Goal: Communication & Community: Answer question/provide support

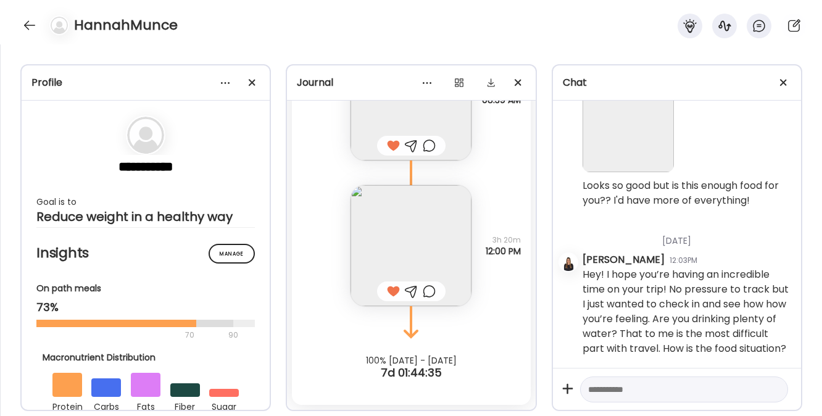
scroll to position [7648, 0]
click at [35, 26] on div at bounding box center [30, 25] width 20 height 20
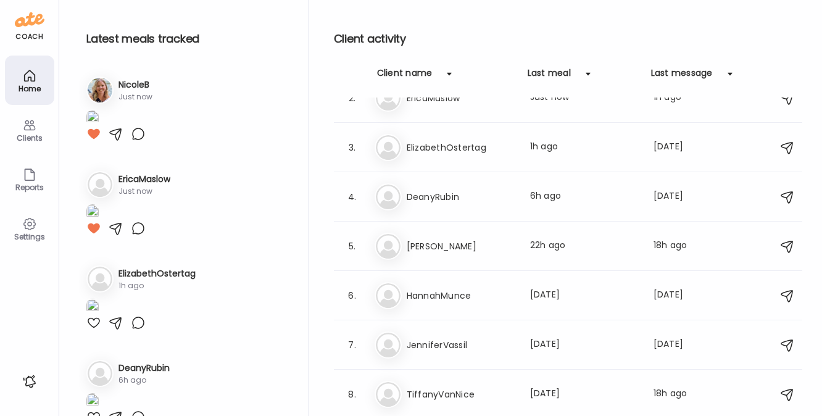
click at [99, 127] on img at bounding box center [92, 118] width 12 height 17
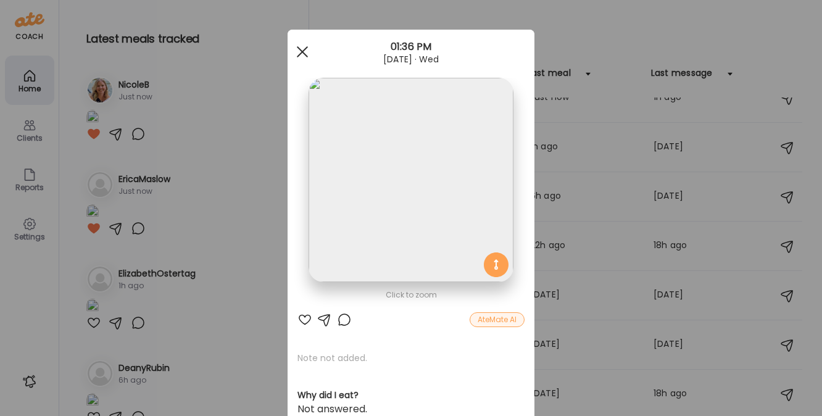
click at [301, 49] on div at bounding box center [302, 52] width 25 height 25
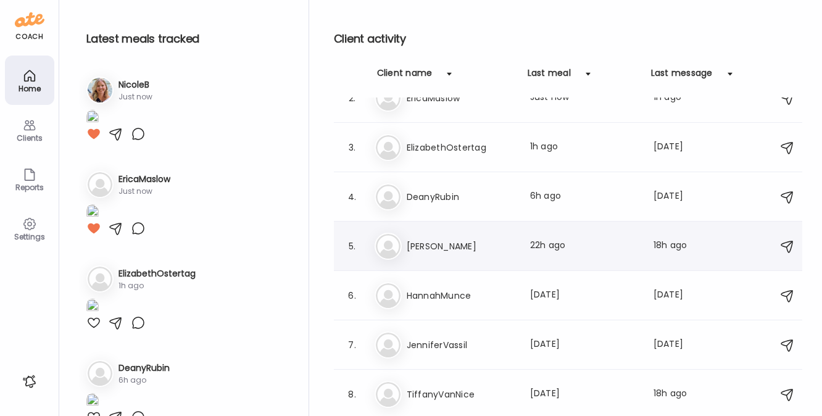
scroll to position [0, 0]
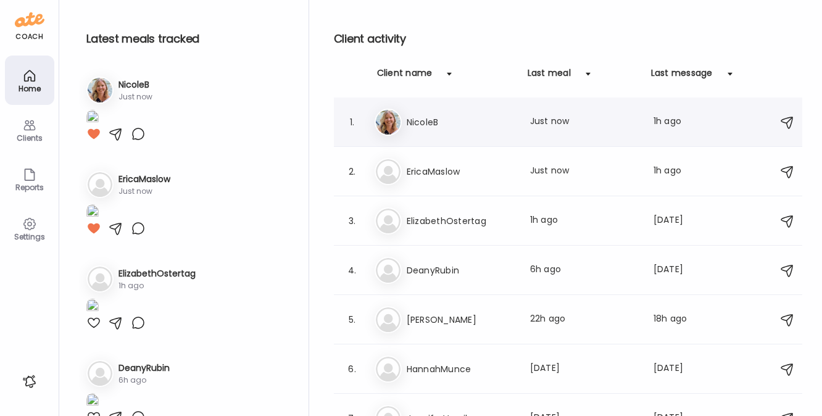
click at [467, 123] on h3 "NicoleB" at bounding box center [461, 122] width 109 height 15
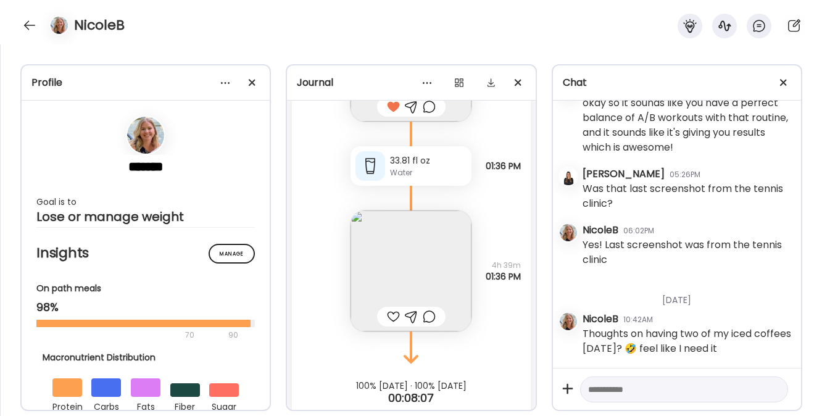
scroll to position [21254, 0]
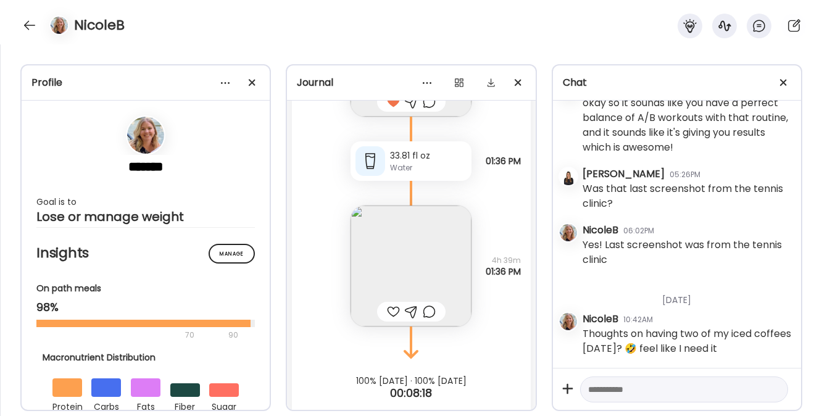
click at [387, 313] on div at bounding box center [393, 311] width 13 height 15
click at [23, 20] on div at bounding box center [30, 25] width 20 height 20
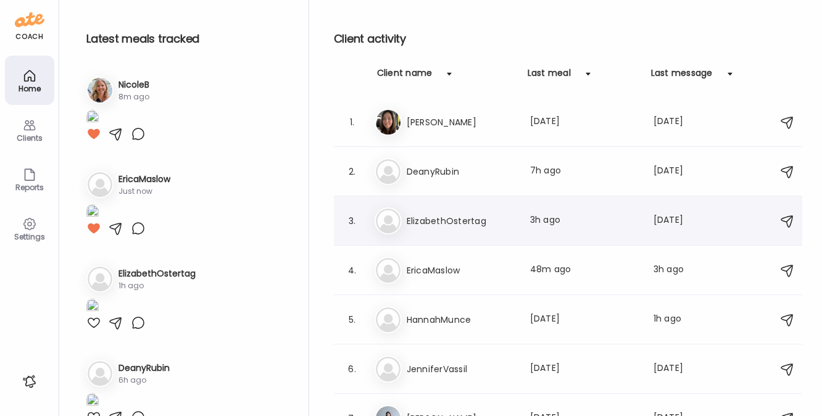
click at [440, 224] on h3 "ElizabethOstertag" at bounding box center [461, 221] width 109 height 15
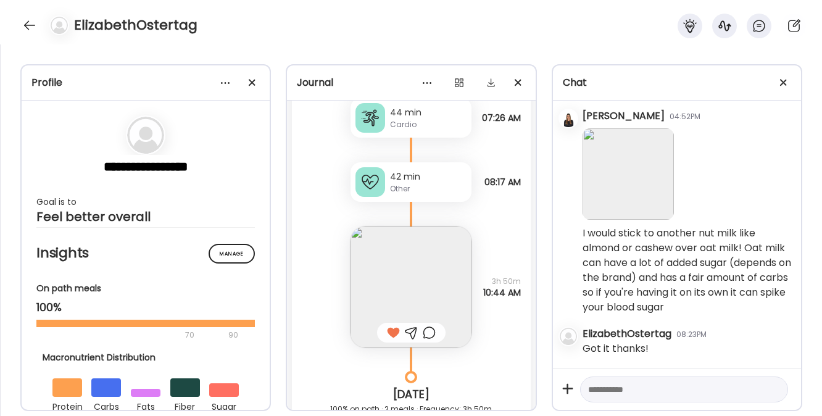
scroll to position [8631, 0]
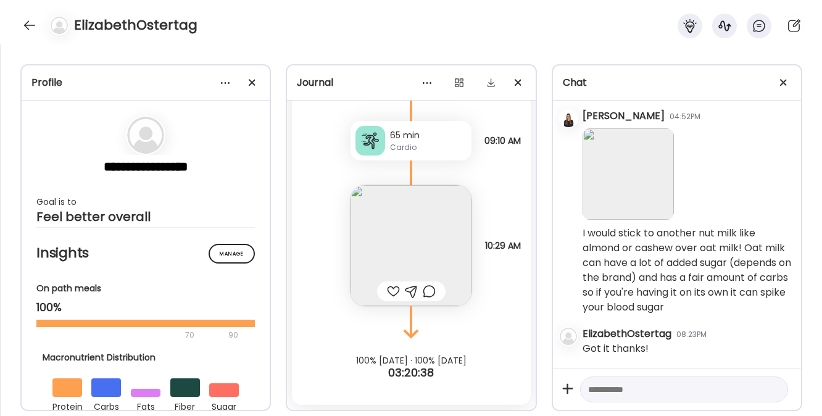
click at [388, 295] on div at bounding box center [393, 291] width 13 height 15
click at [603, 392] on textarea at bounding box center [673, 389] width 170 height 15
type textarea "*"
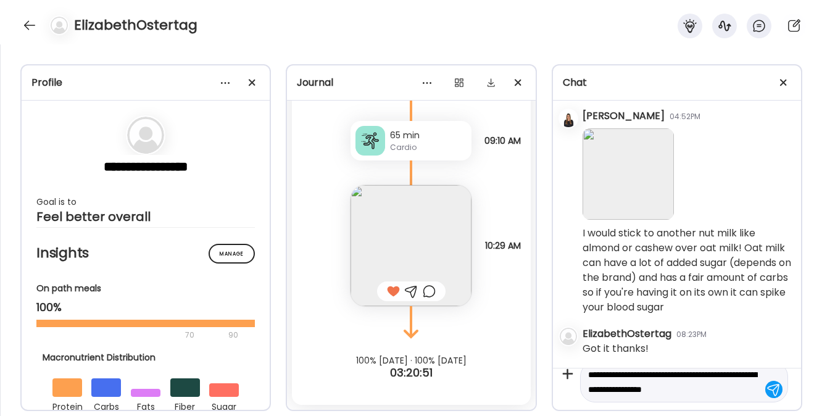
scroll to position [29, 0]
type textarea "**********"
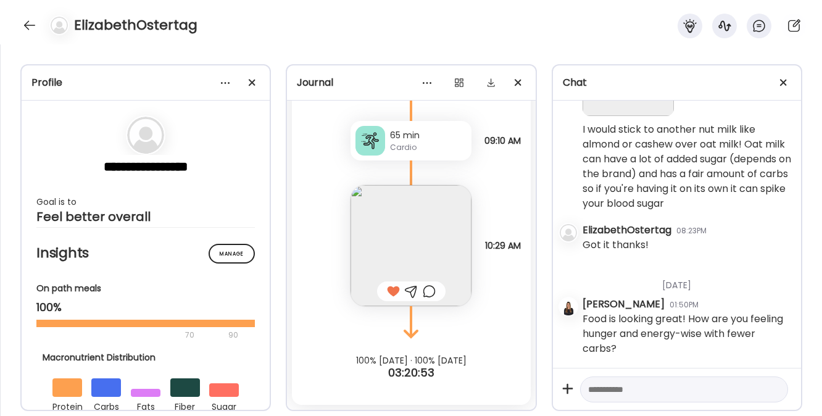
scroll to position [5073, 0]
click at [25, 28] on div at bounding box center [30, 25] width 20 height 20
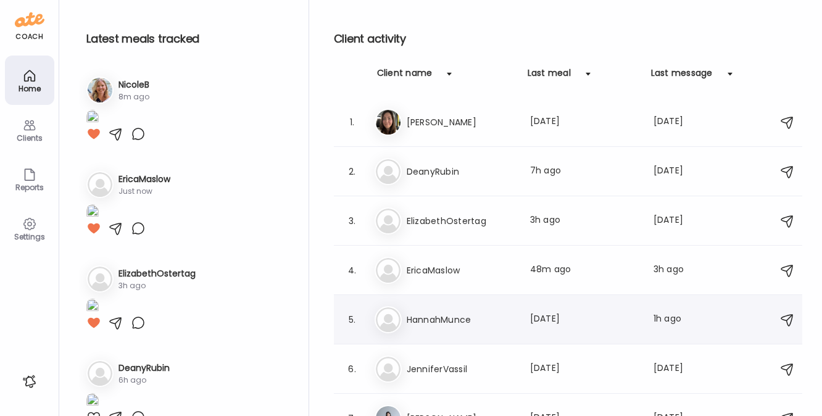
scroll to position [169, 0]
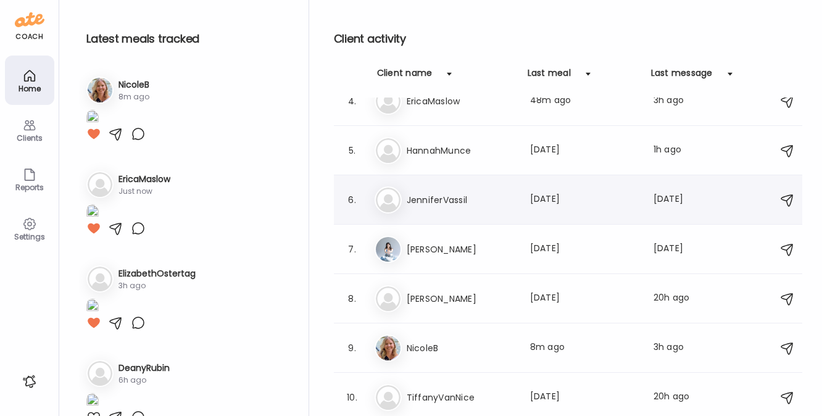
click at [415, 205] on h3 "JenniferVassil" at bounding box center [461, 200] width 109 height 15
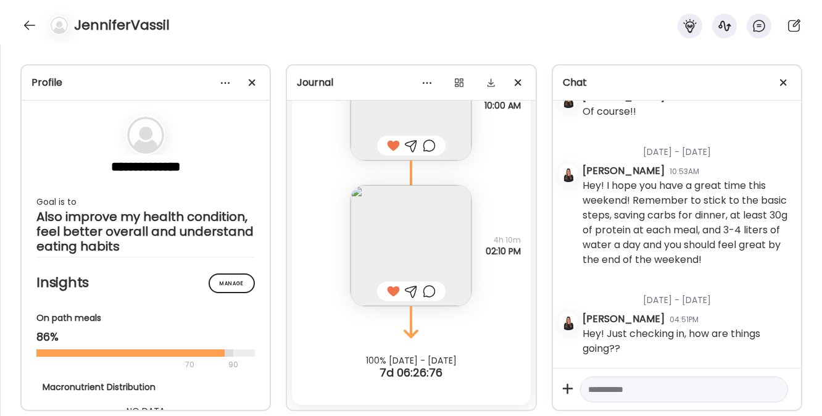
scroll to position [1784, 0]
click at [33, 22] on div at bounding box center [30, 25] width 20 height 20
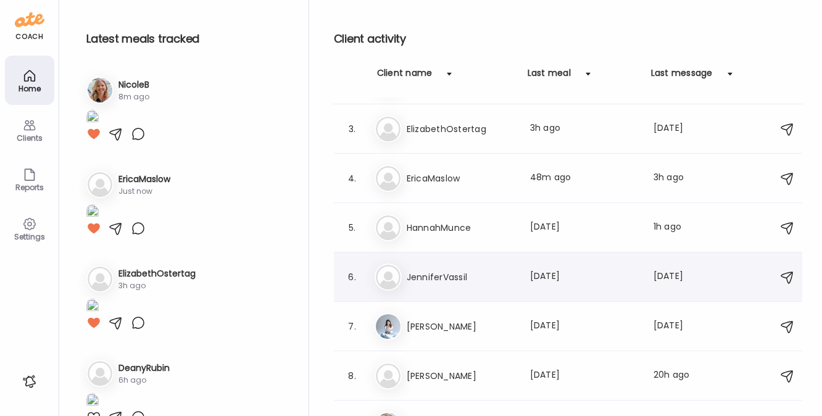
scroll to position [91, 0]
click at [440, 173] on h3 "EricaMaslow" at bounding box center [461, 179] width 109 height 15
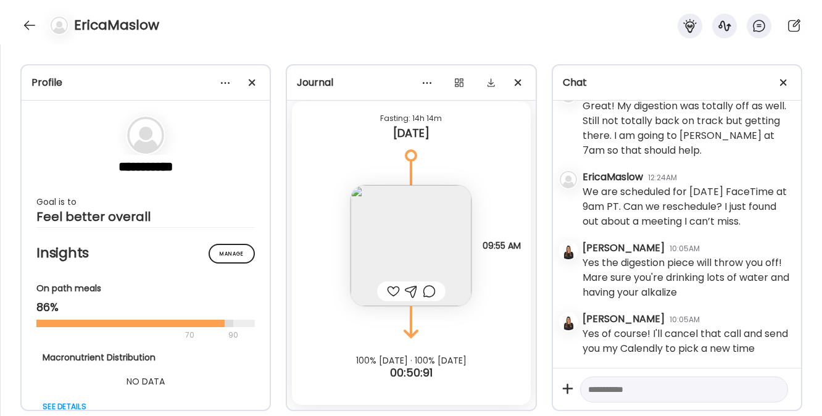
scroll to position [8754, 0]
click at [393, 254] on img at bounding box center [411, 245] width 121 height 121
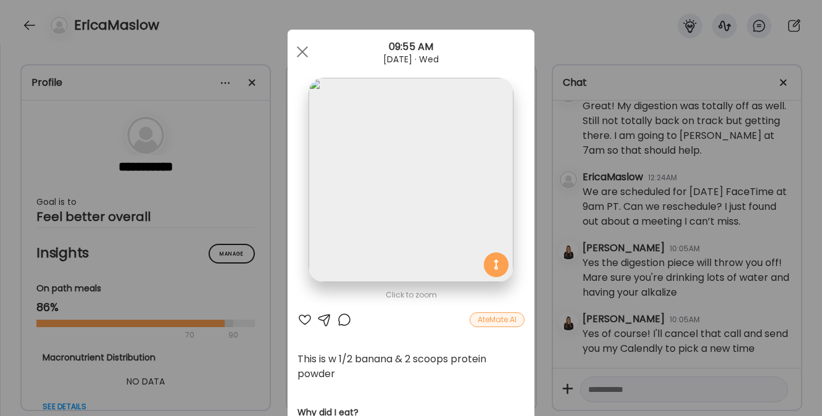
click at [303, 321] on div at bounding box center [305, 319] width 15 height 15
click at [296, 48] on div at bounding box center [302, 52] width 25 height 25
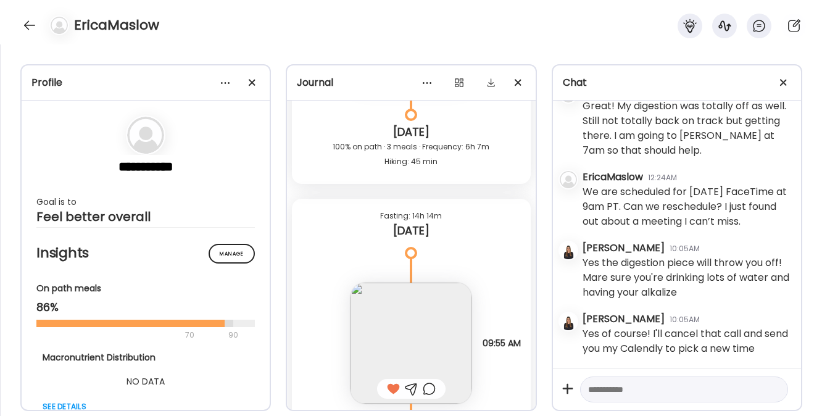
scroll to position [11907, 0]
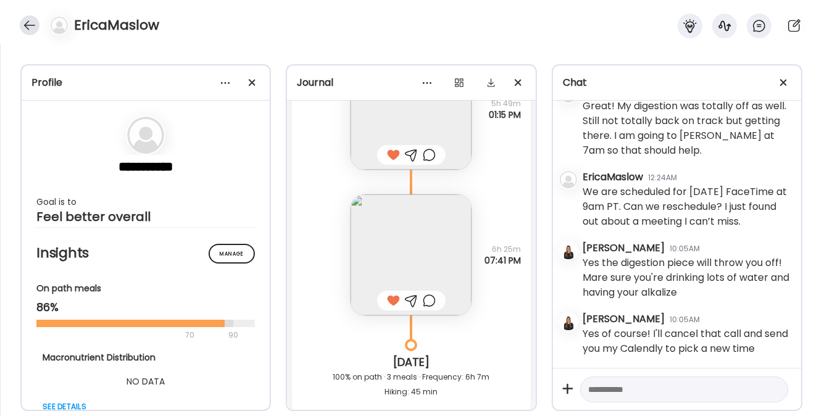
click at [28, 31] on div at bounding box center [30, 25] width 20 height 20
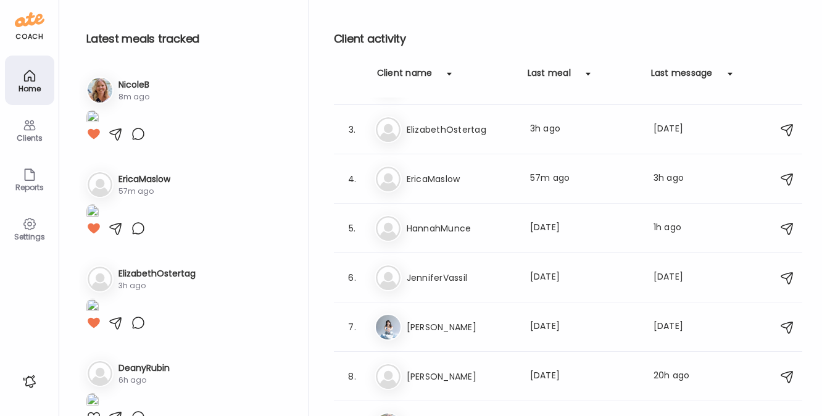
click at [27, 228] on icon at bounding box center [29, 225] width 12 height 12
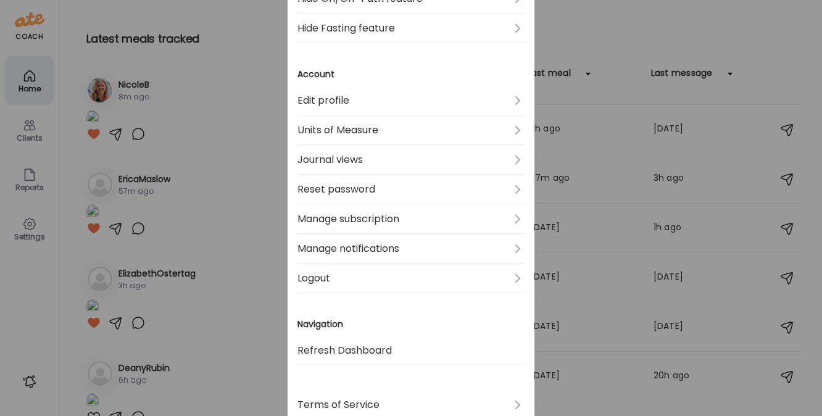
scroll to position [437, 0]
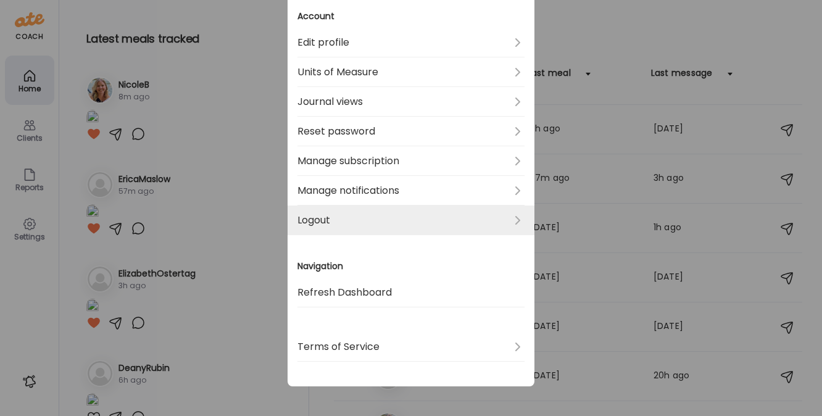
click at [333, 224] on link "Logout" at bounding box center [411, 221] width 227 height 30
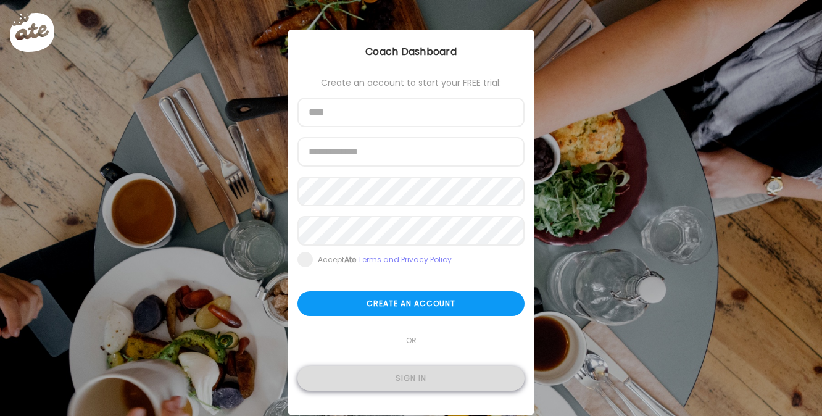
type input "**********"
click at [398, 382] on div "Sign in" at bounding box center [411, 378] width 227 height 25
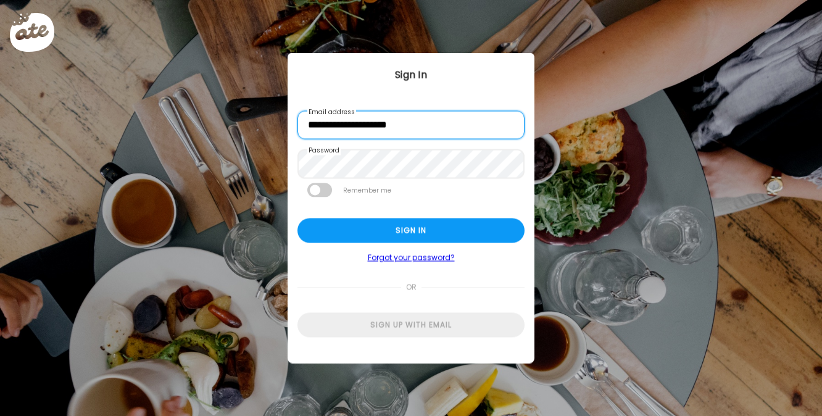
drag, startPoint x: 333, startPoint y: 121, endPoint x: 295, endPoint y: 122, distance: 38.3
click at [295, 122] on div "**********" at bounding box center [411, 207] width 247 height 309
type input "**********"
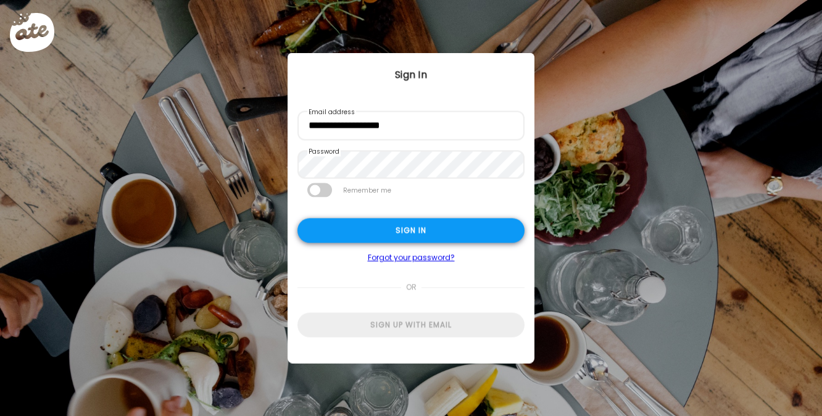
click at [331, 227] on div "Sign in" at bounding box center [411, 231] width 227 height 25
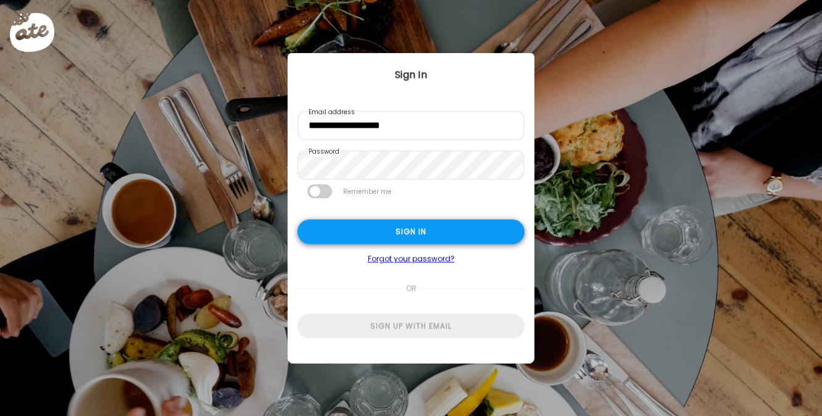
type textarea "**********"
type input "*********"
type input "**********"
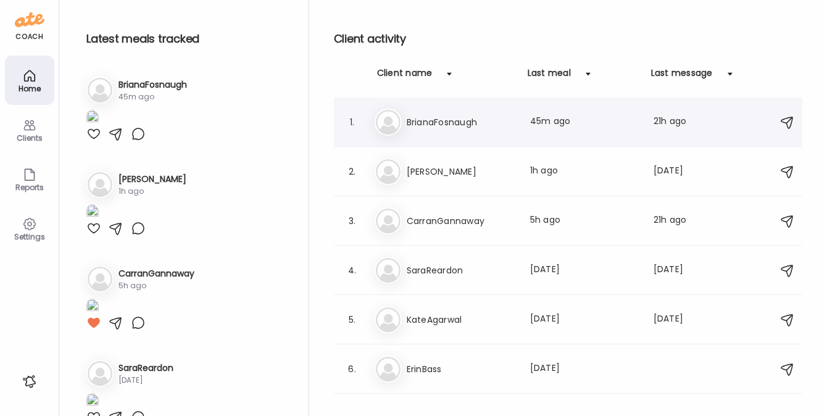
click at [445, 120] on h3 "BrianaFosnaugh" at bounding box center [461, 122] width 109 height 15
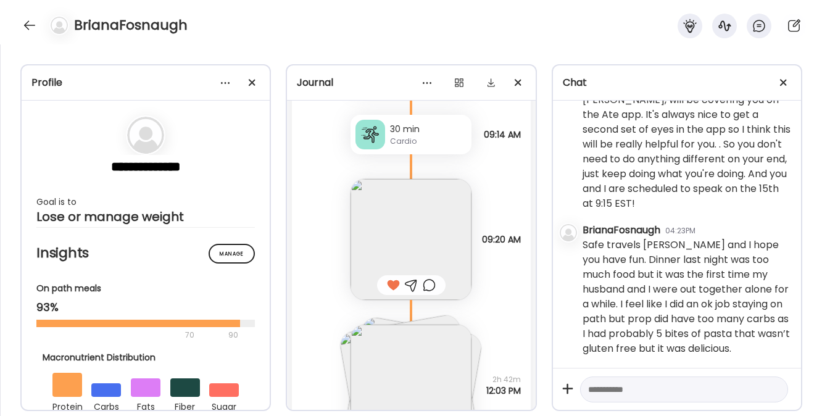
scroll to position [11897, 0]
click at [642, 388] on textarea at bounding box center [673, 389] width 170 height 15
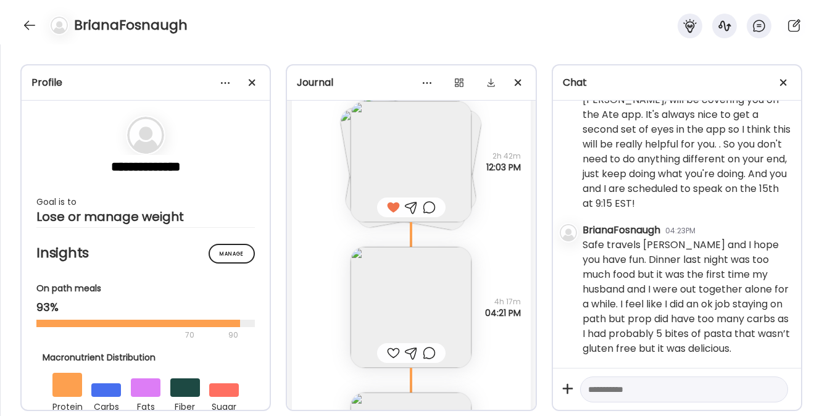
scroll to position [12122, 0]
click at [612, 383] on textarea at bounding box center [673, 389] width 170 height 15
paste textarea "**********"
type textarea "**********"
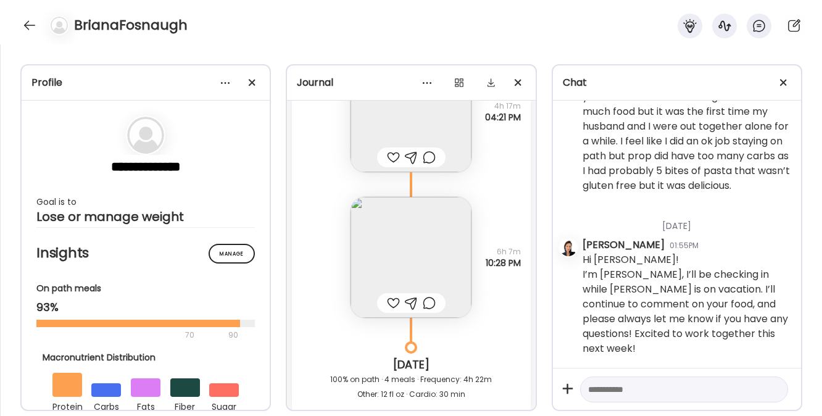
scroll to position [12463, 0]
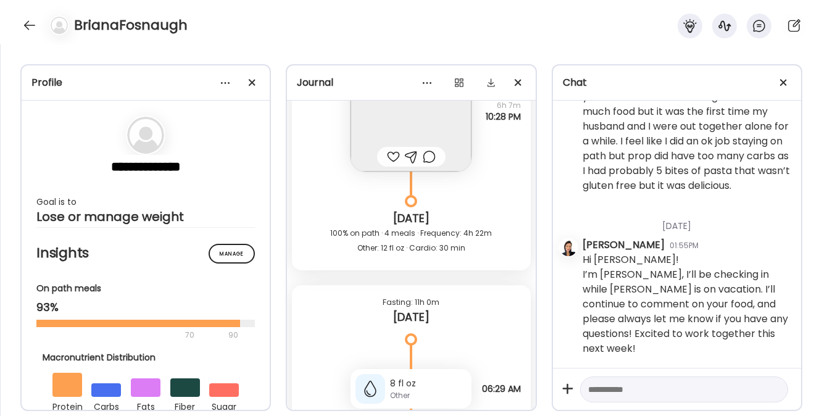
click at [414, 133] on img at bounding box center [411, 111] width 121 height 121
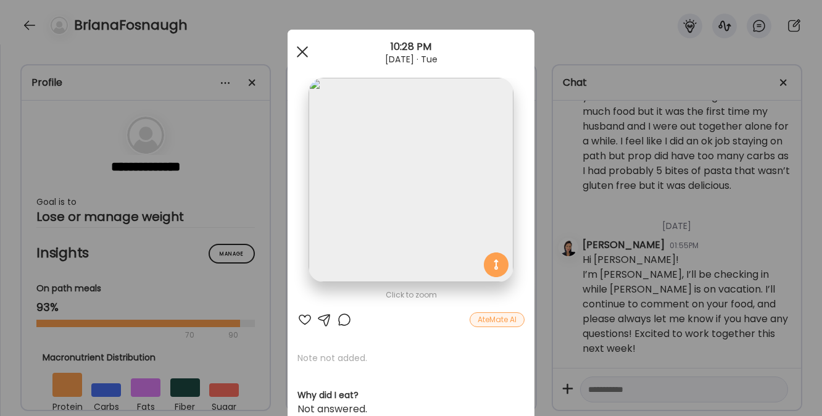
click at [301, 48] on span at bounding box center [302, 51] width 11 height 11
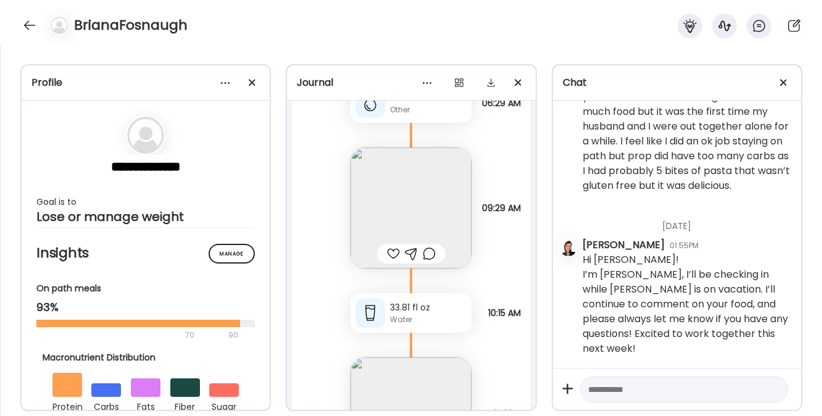
scroll to position [12750, 0]
click at [403, 206] on img at bounding box center [411, 207] width 121 height 121
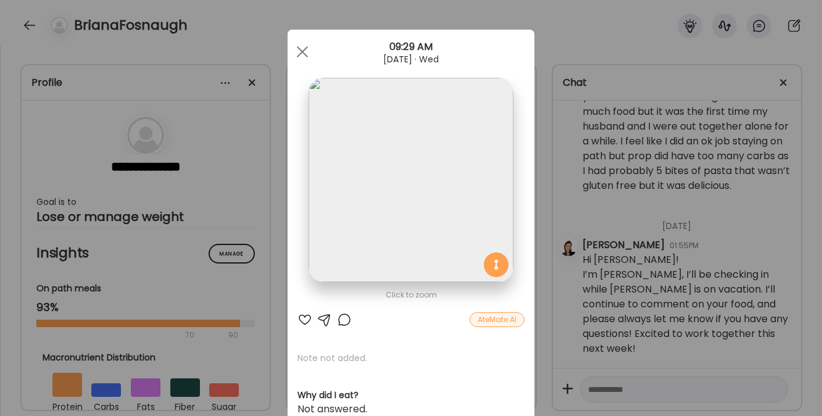
click at [299, 318] on div at bounding box center [305, 319] width 15 height 15
click at [297, 54] on span at bounding box center [302, 51] width 11 height 11
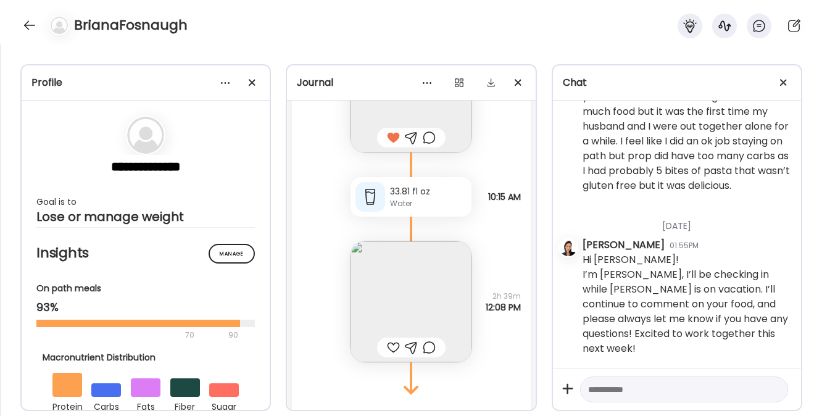
scroll to position [12871, 0]
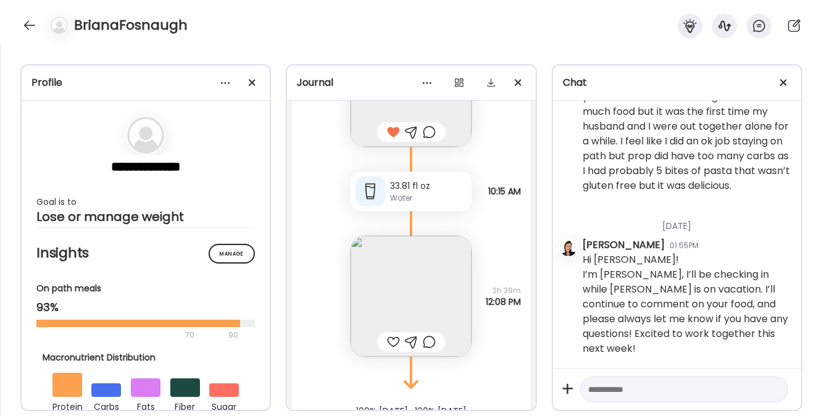
click at [416, 304] on img at bounding box center [411, 296] width 121 height 121
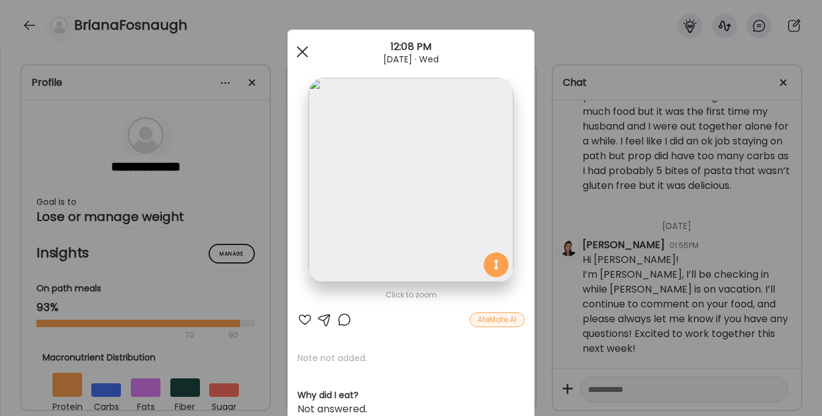
click at [298, 51] on span at bounding box center [302, 51] width 11 height 11
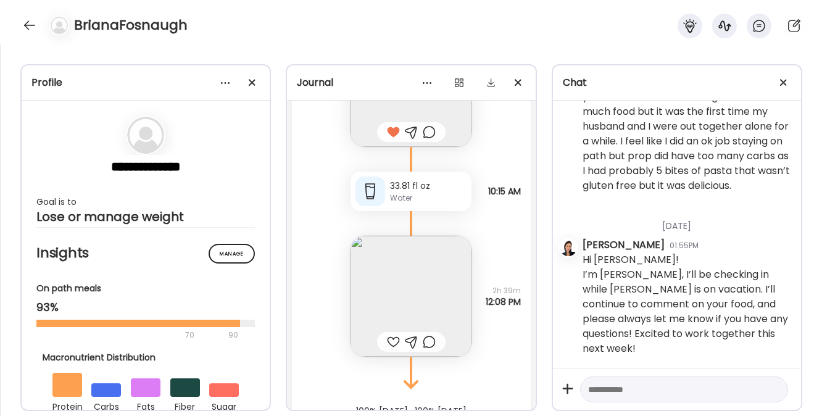
click at [611, 394] on textarea at bounding box center [673, 389] width 170 height 15
type textarea "**********"
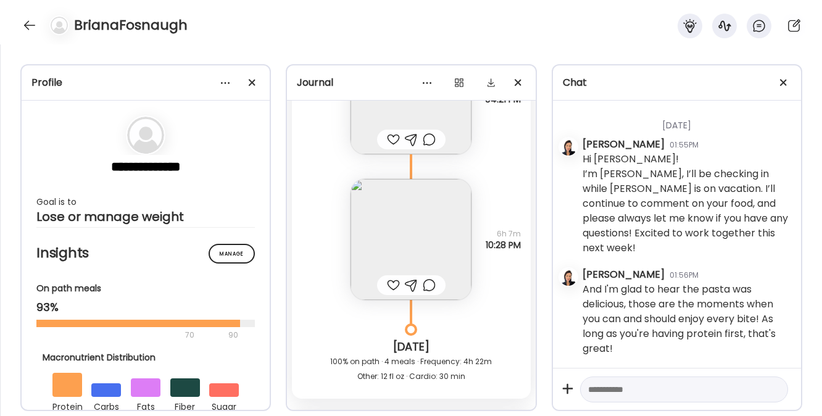
scroll to position [12333, 0]
click at [388, 295] on div at bounding box center [393, 287] width 13 height 15
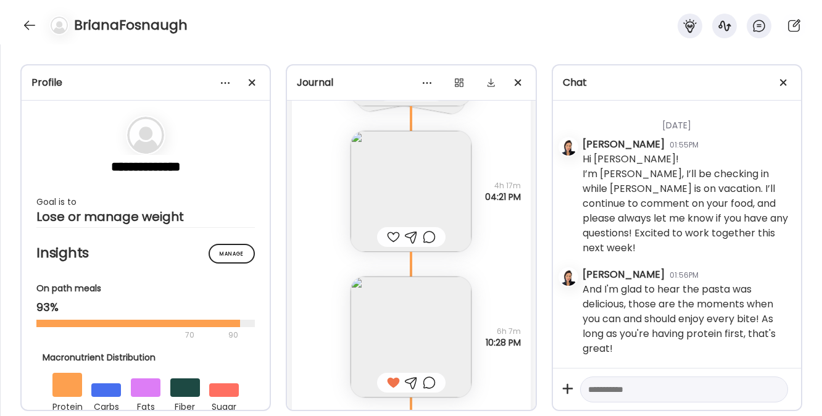
scroll to position [12202, 0]
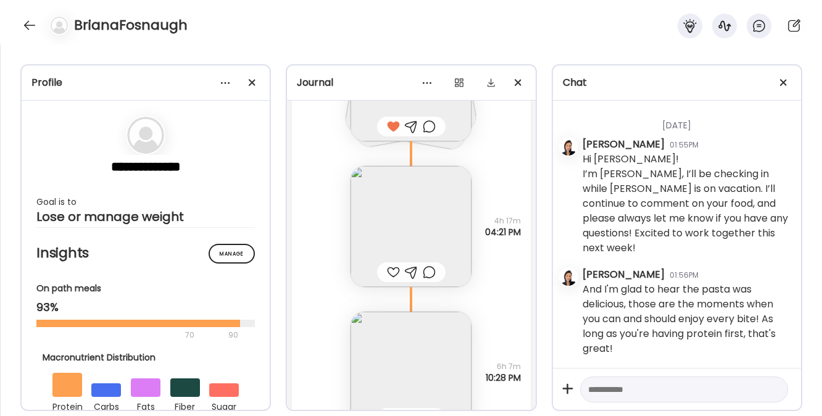
click at [387, 280] on div at bounding box center [393, 272] width 13 height 15
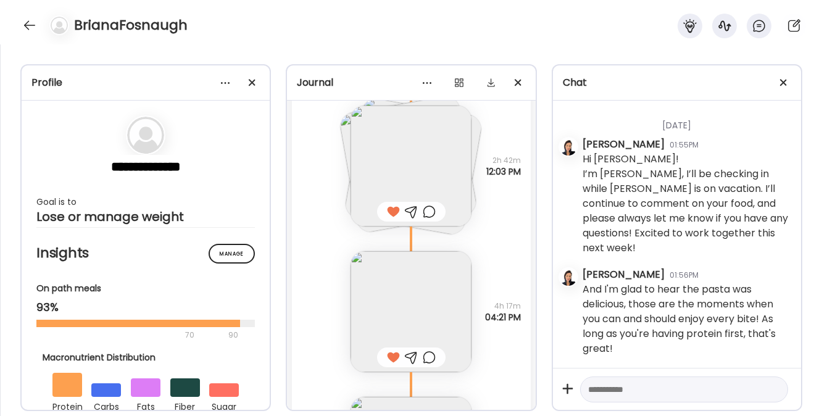
scroll to position [12115, 0]
click at [392, 183] on img at bounding box center [411, 168] width 121 height 121
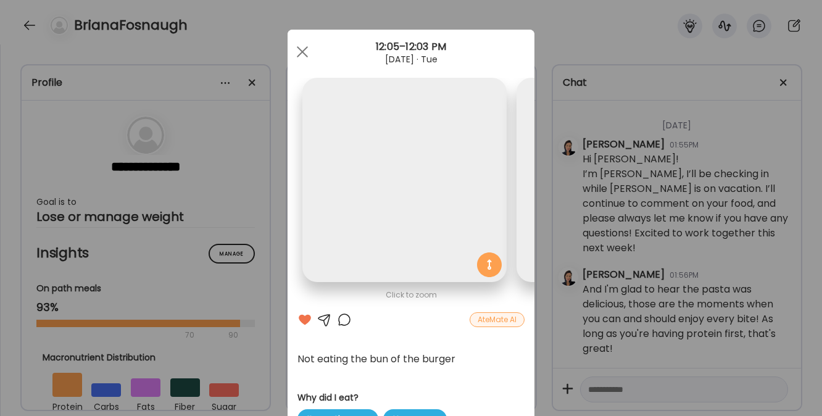
scroll to position [0, 416]
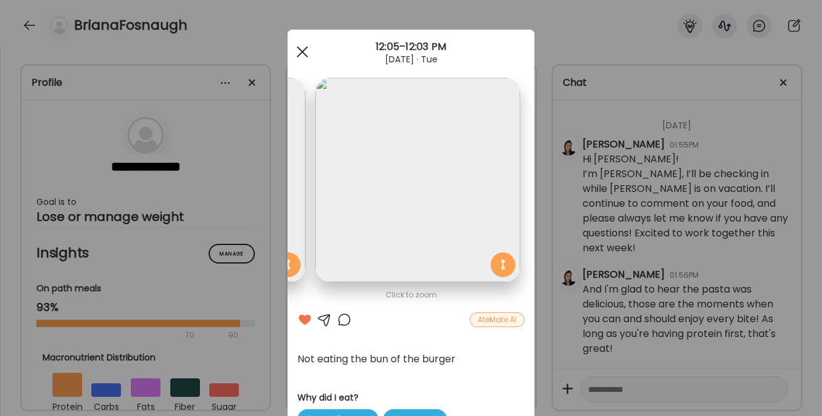
click at [302, 49] on div at bounding box center [302, 52] width 25 height 25
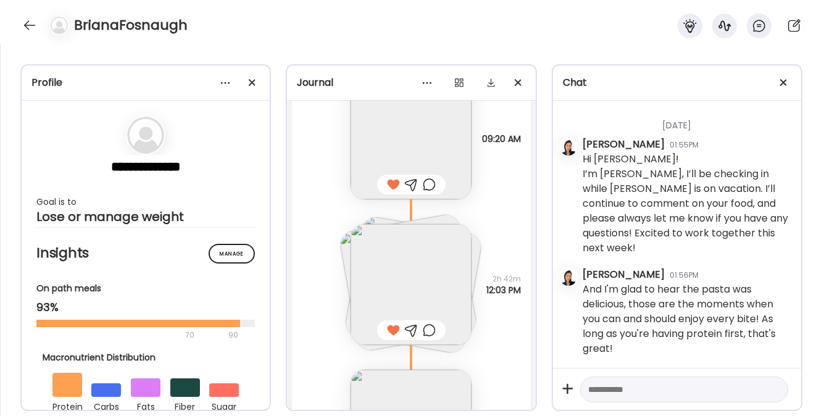
scroll to position [11943, 0]
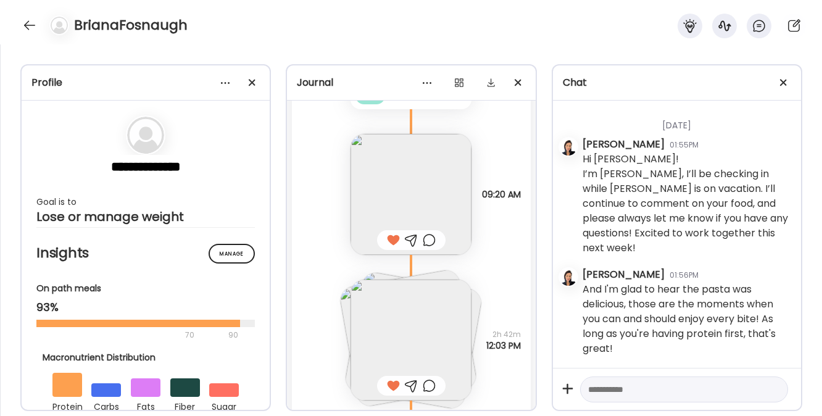
click at [390, 248] on div at bounding box center [393, 240] width 13 height 15
click at [397, 211] on img at bounding box center [411, 194] width 121 height 121
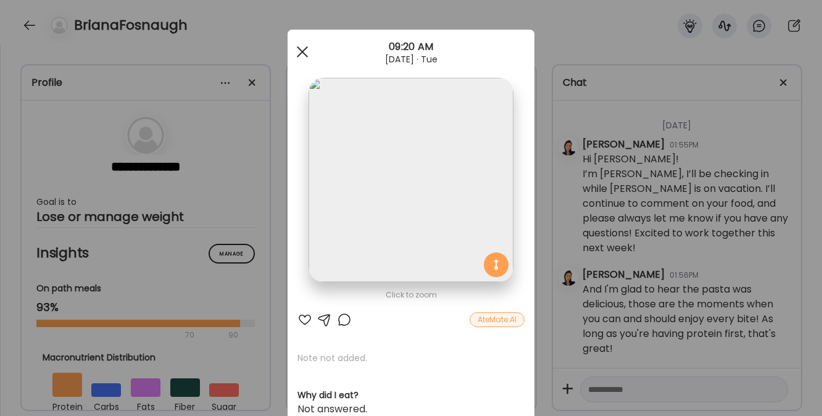
click at [299, 47] on div at bounding box center [302, 52] width 25 height 25
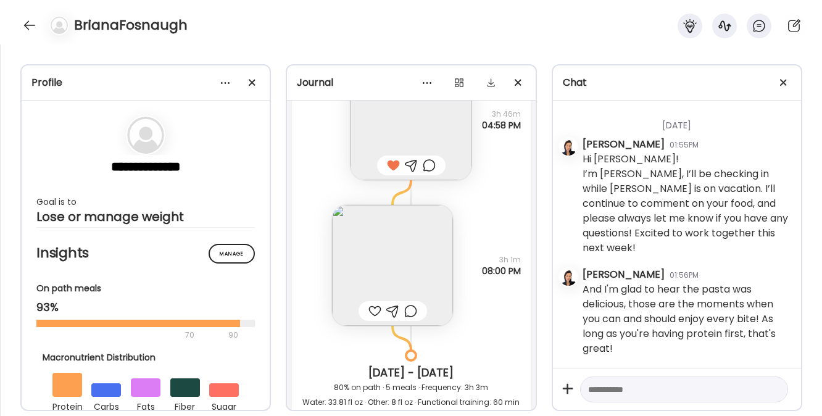
scroll to position [11429, 0]
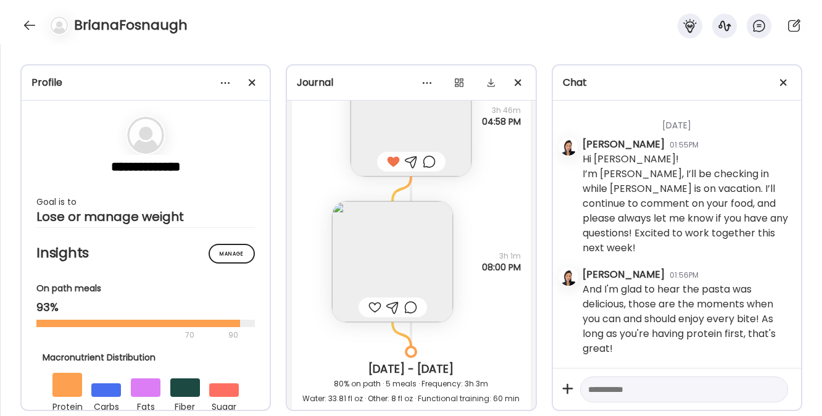
click at [374, 264] on img at bounding box center [392, 261] width 121 height 121
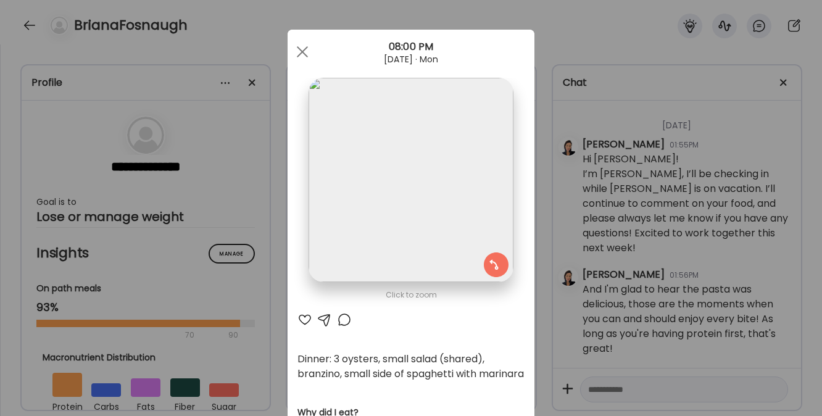
click at [298, 319] on div at bounding box center [305, 319] width 15 height 15
click at [304, 55] on div at bounding box center [302, 52] width 25 height 25
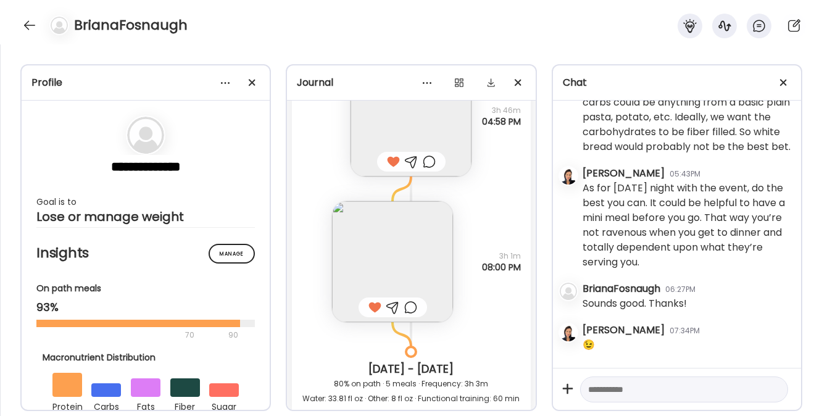
scroll to position [4379, 0]
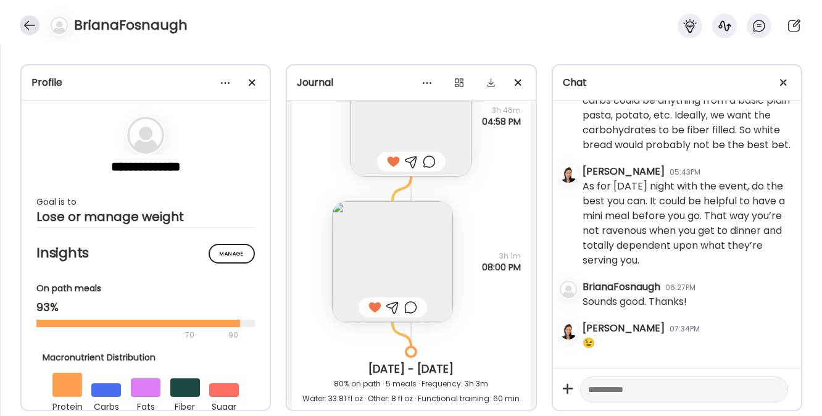
click at [30, 25] on div at bounding box center [30, 25] width 20 height 20
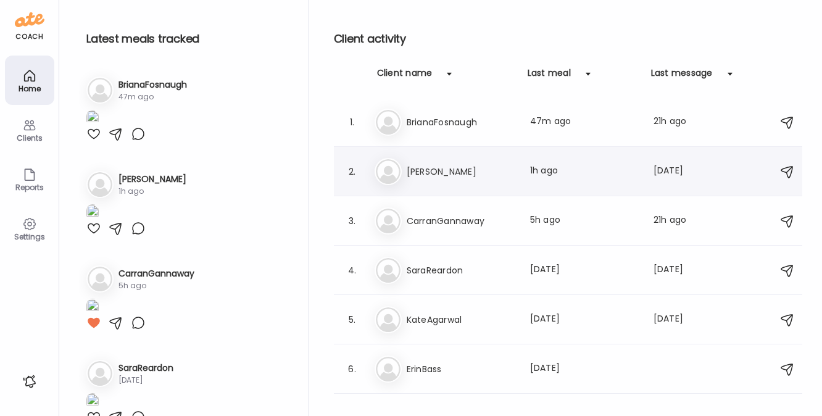
click at [435, 175] on h3 "[PERSON_NAME]" at bounding box center [461, 171] width 109 height 15
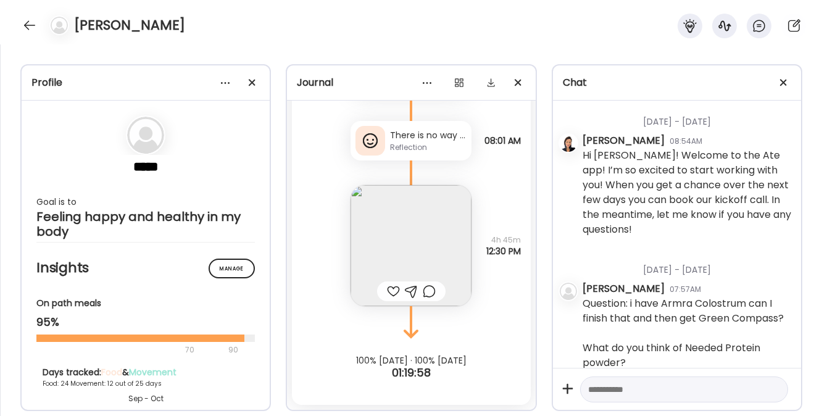
scroll to position [1333, 0]
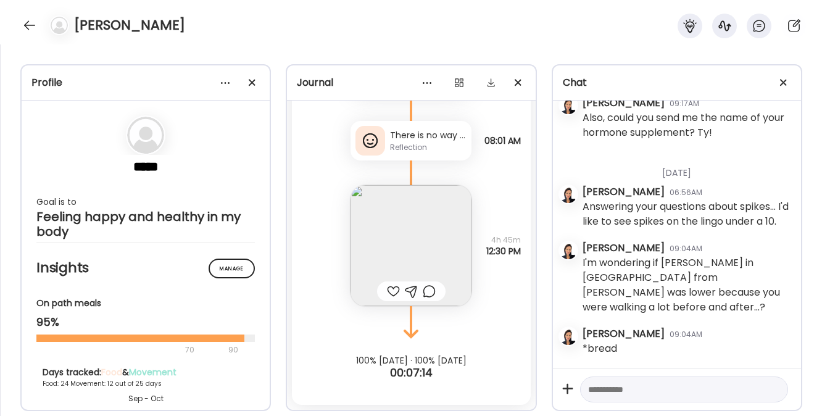
click at [414, 146] on div "Reflection" at bounding box center [428, 147] width 77 height 11
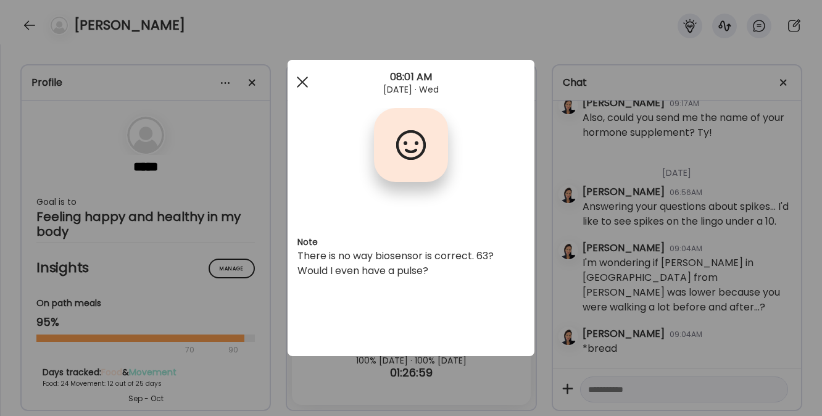
click at [299, 82] on div at bounding box center [302, 82] width 25 height 25
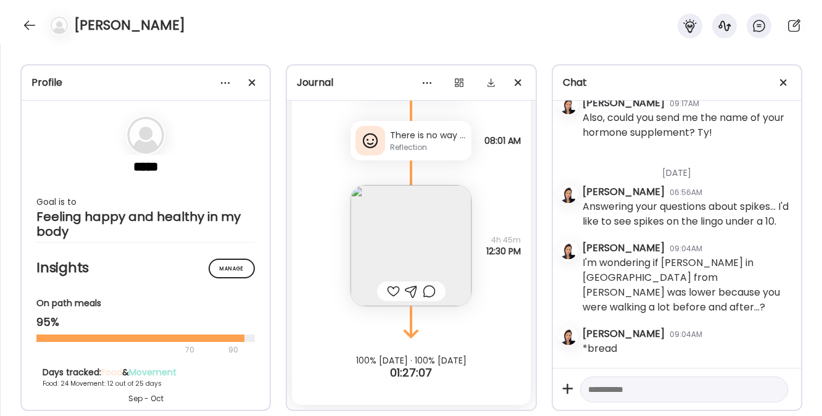
click at [435, 233] on img at bounding box center [411, 245] width 121 height 121
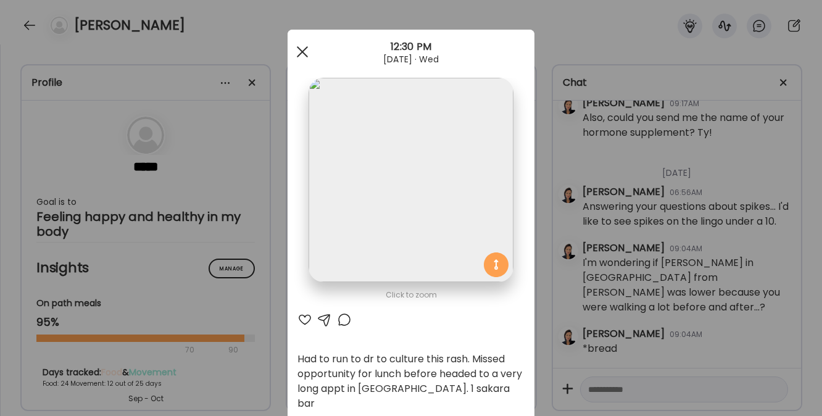
click at [296, 46] on div at bounding box center [302, 52] width 25 height 25
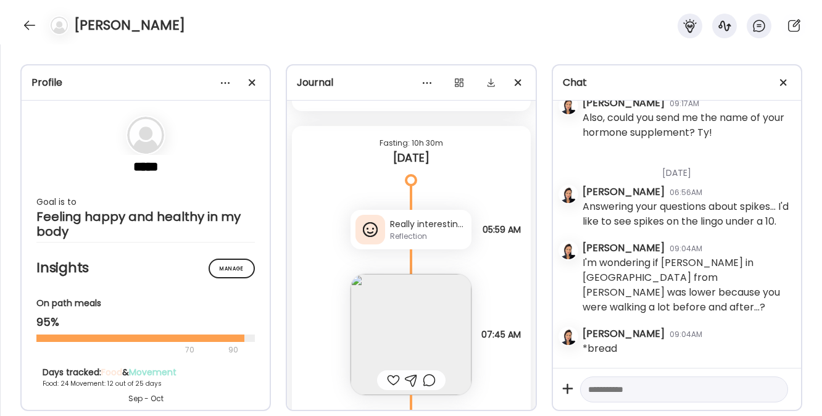
scroll to position [33360, 0]
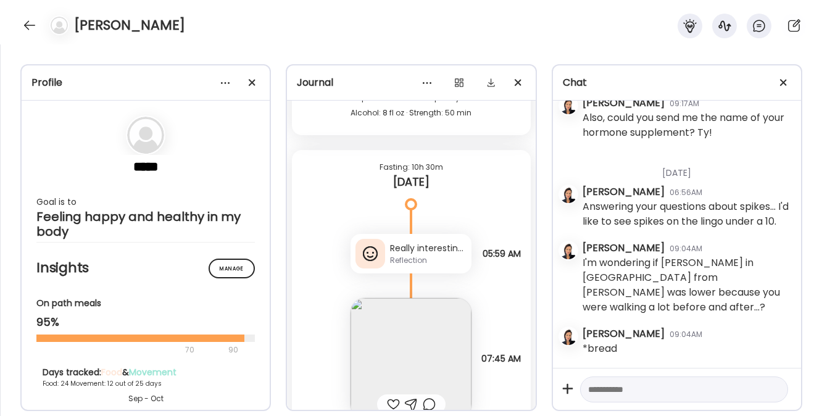
click at [390, 255] on div "Really interesting that wine on empty stomach did not spike blood sugar at all …" at bounding box center [428, 248] width 77 height 13
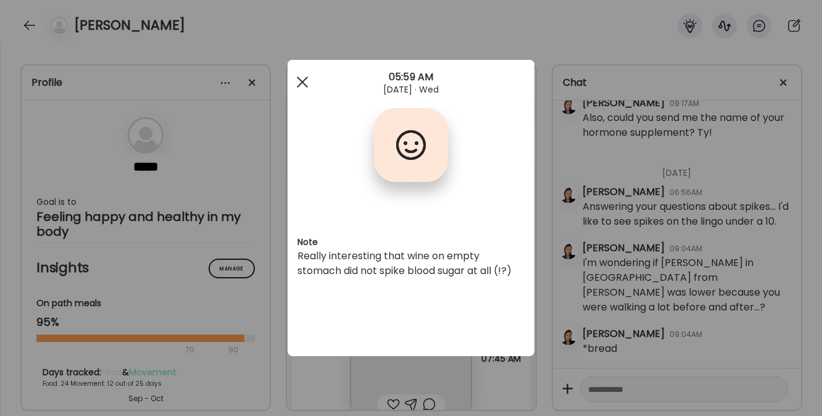
click at [304, 81] on span at bounding box center [302, 82] width 11 height 11
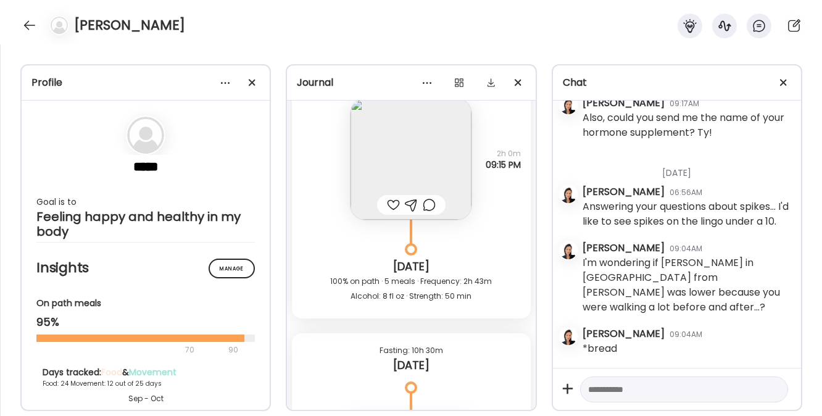
scroll to position [33139, 0]
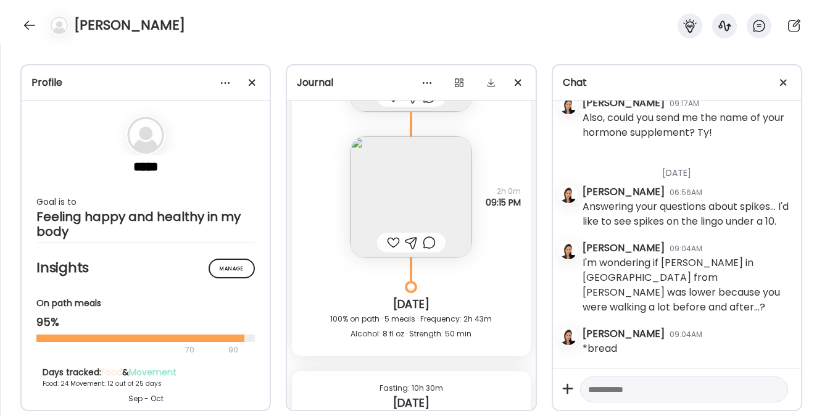
click at [395, 222] on img at bounding box center [411, 196] width 121 height 121
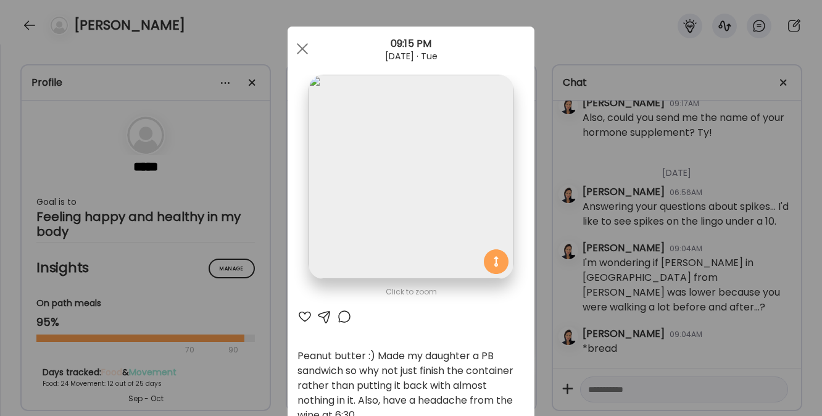
scroll to position [0, 0]
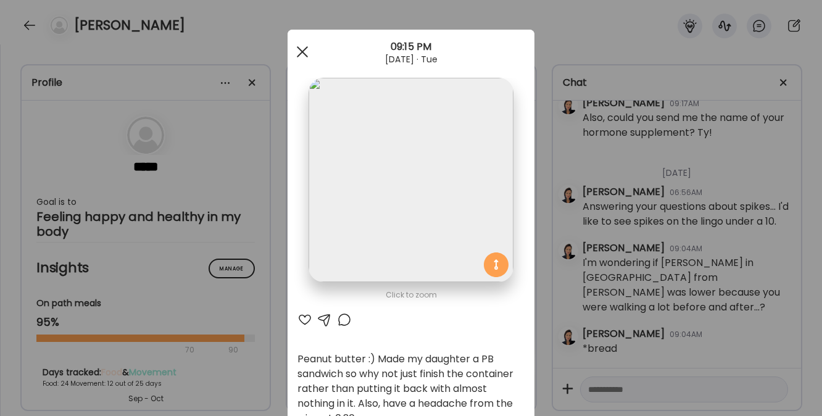
click at [297, 48] on div at bounding box center [302, 52] width 25 height 25
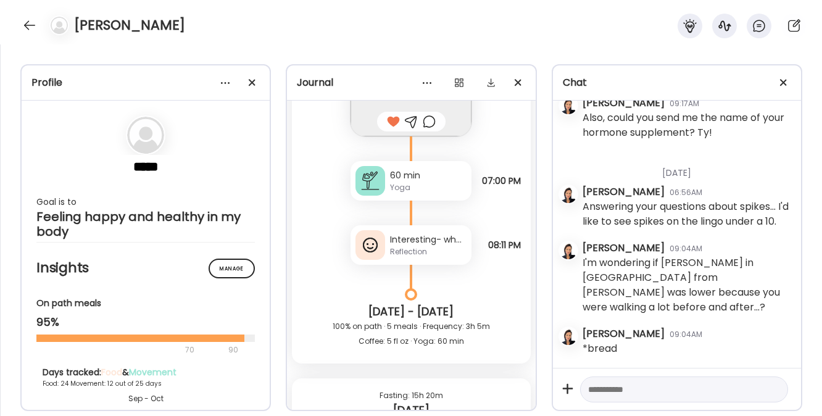
scroll to position [32102, 0]
click at [395, 246] on div "Interesting- when i had bread at late lunch on [GEOGRAPHIC_DATA] [DATE] very li…" at bounding box center [428, 239] width 77 height 13
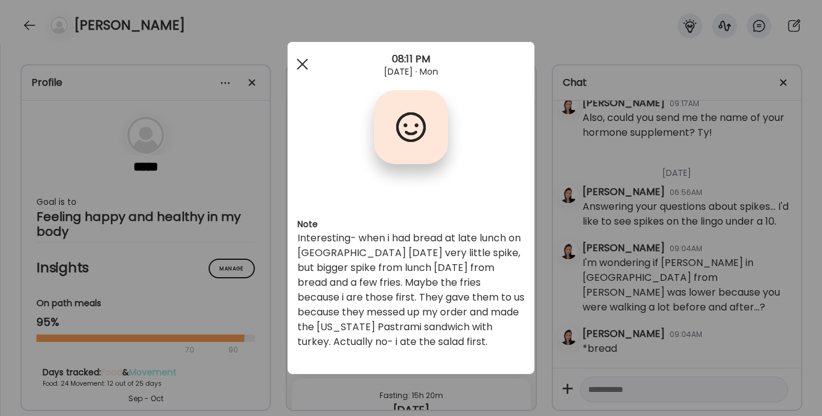
click at [303, 56] on div at bounding box center [302, 64] width 25 height 25
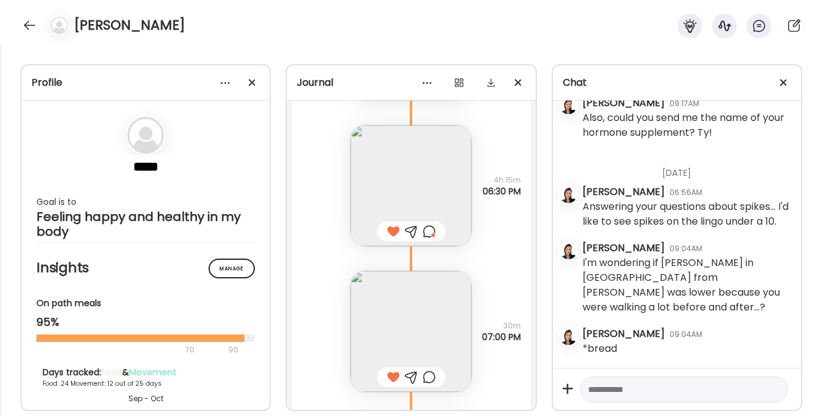
scroll to position [31845, 0]
click at [403, 220] on img at bounding box center [411, 186] width 121 height 121
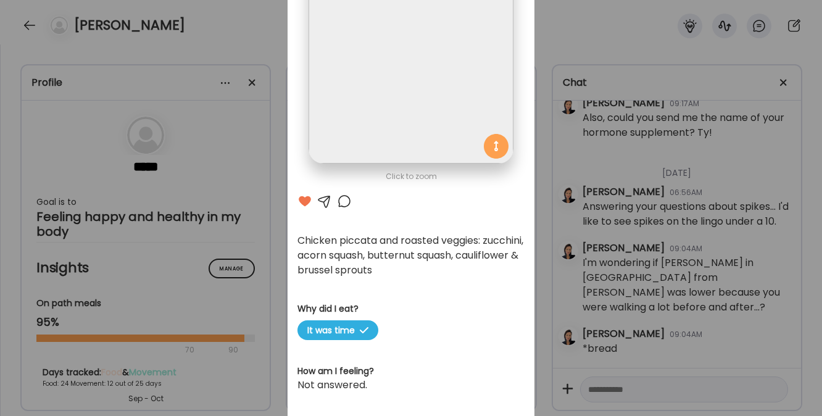
scroll to position [120, 0]
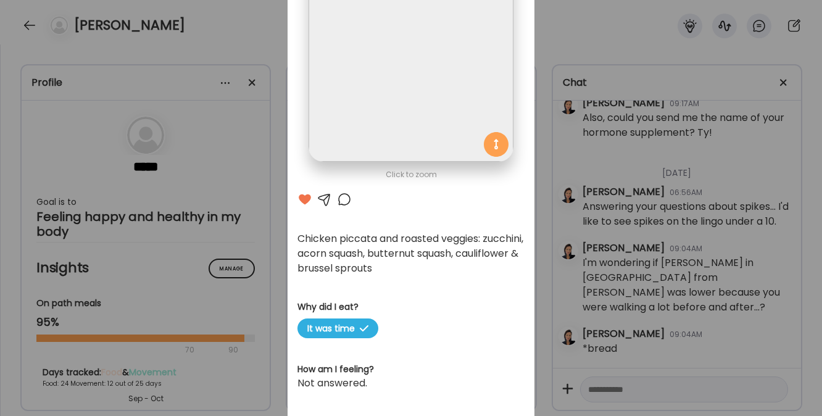
click at [337, 201] on div at bounding box center [344, 199] width 15 height 15
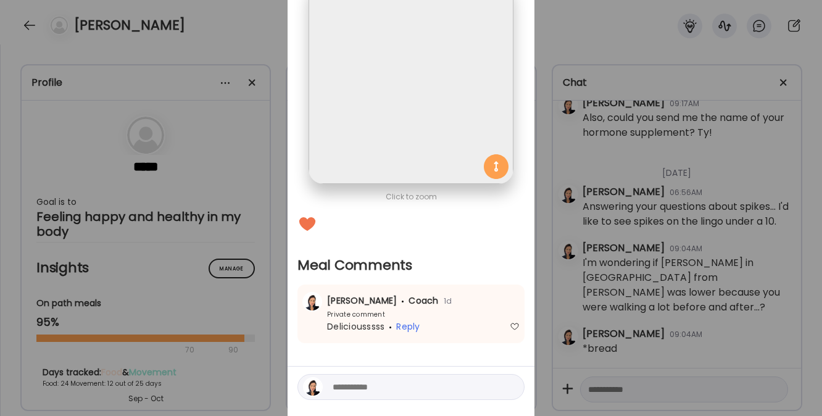
scroll to position [0, 0]
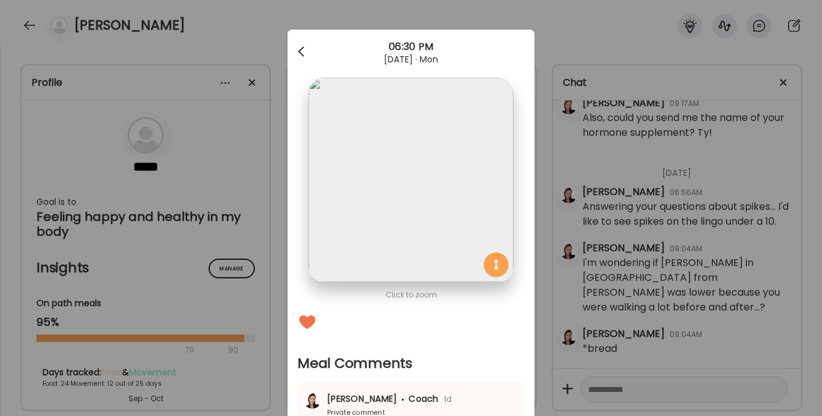
click at [291, 54] on div at bounding box center [302, 52] width 25 height 25
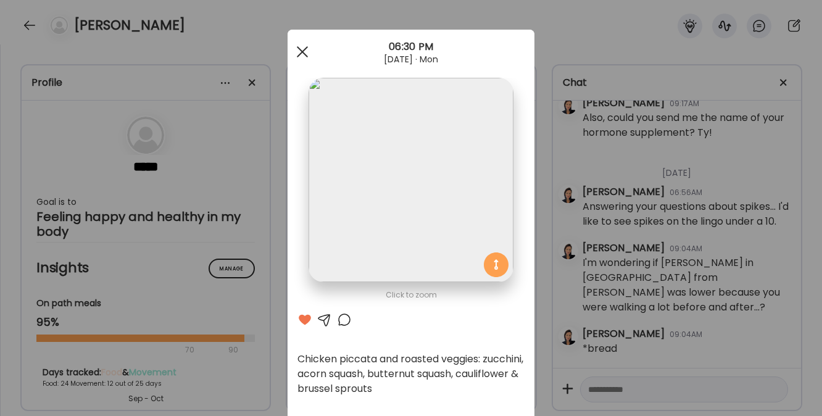
click at [301, 46] on div at bounding box center [302, 52] width 25 height 25
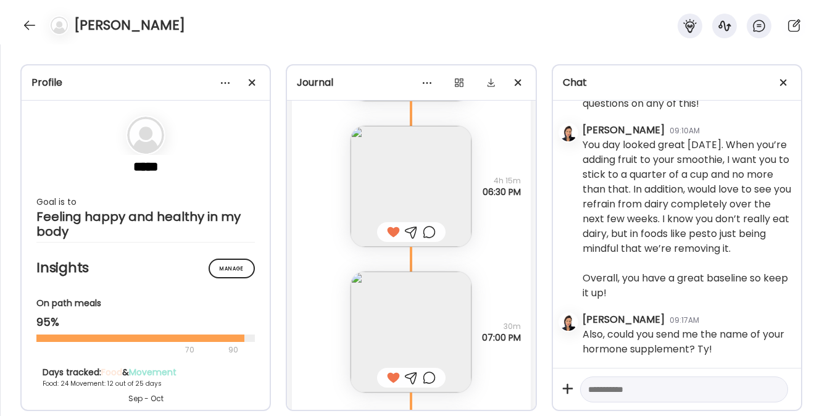
scroll to position [1062, 0]
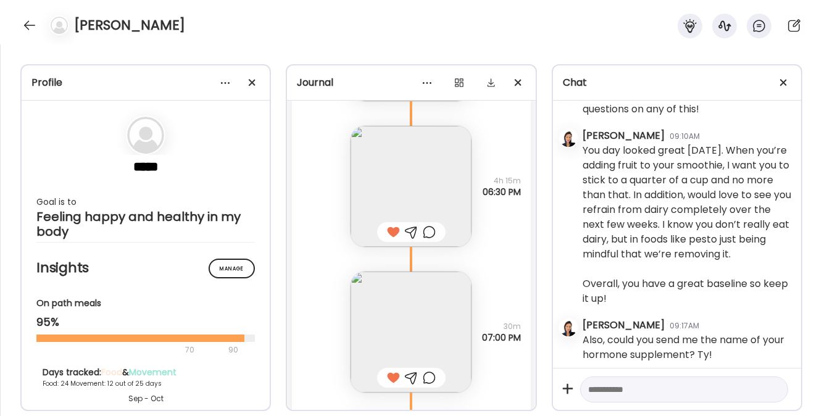
click at [635, 390] on textarea at bounding box center [673, 389] width 170 height 15
paste textarea "**********"
type textarea "**********"
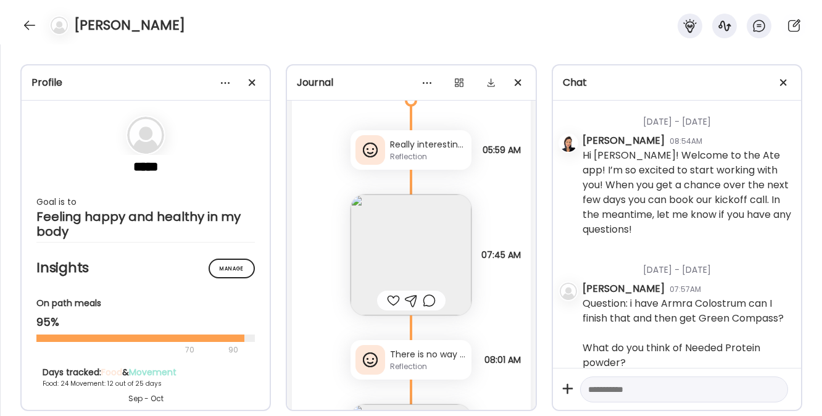
scroll to position [33463, 0]
click at [402, 164] on div "Reflection" at bounding box center [428, 158] width 77 height 11
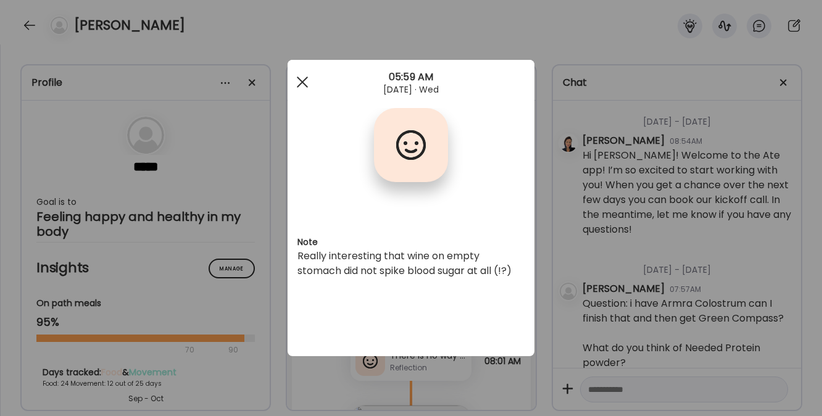
click at [299, 82] on div at bounding box center [302, 82] width 25 height 25
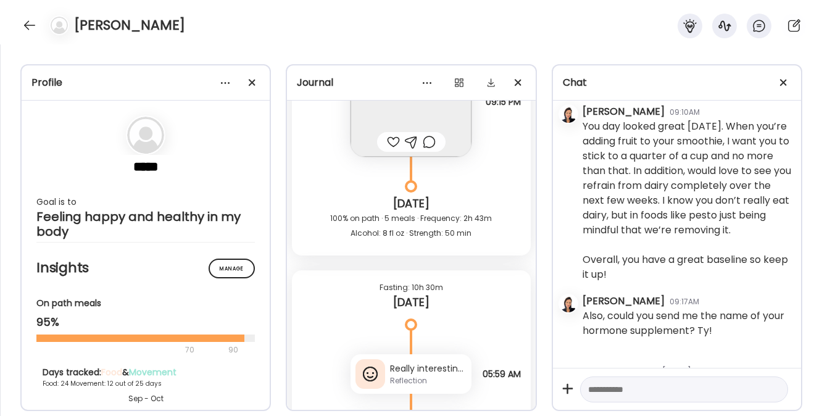
scroll to position [1481, 0]
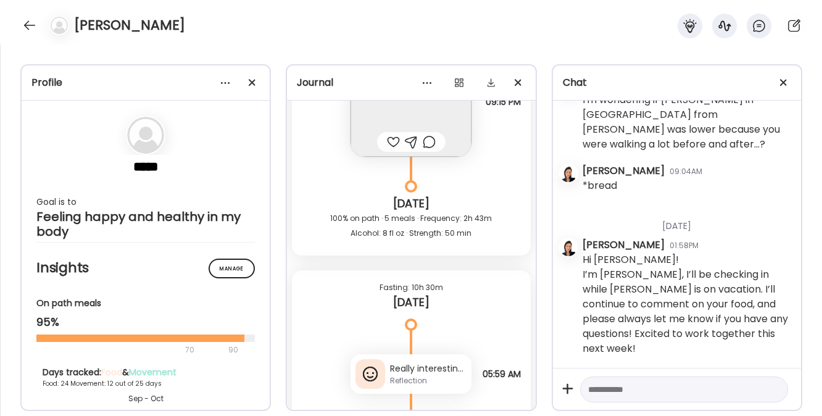
click at [604, 394] on textarea at bounding box center [673, 389] width 170 height 15
type textarea "**********"
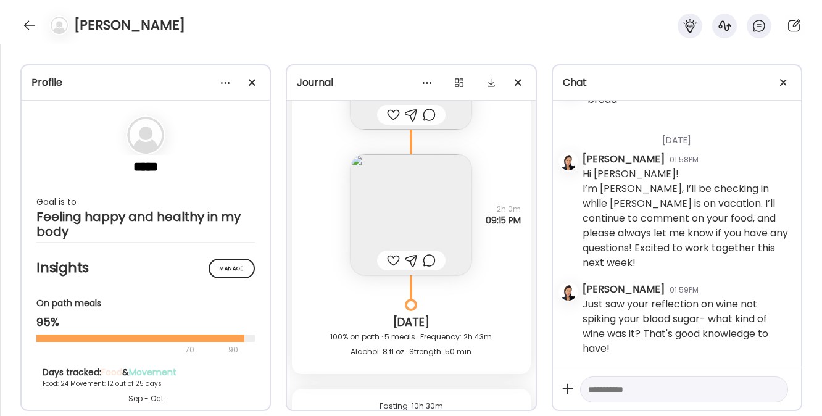
scroll to position [32985, 0]
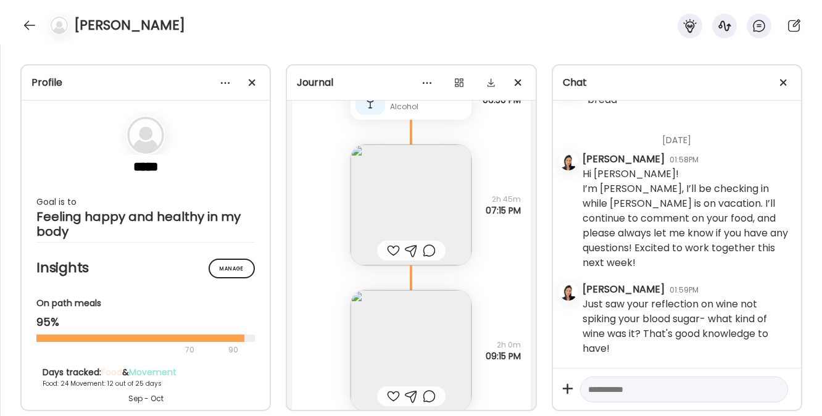
click at [396, 230] on img at bounding box center [411, 204] width 121 height 121
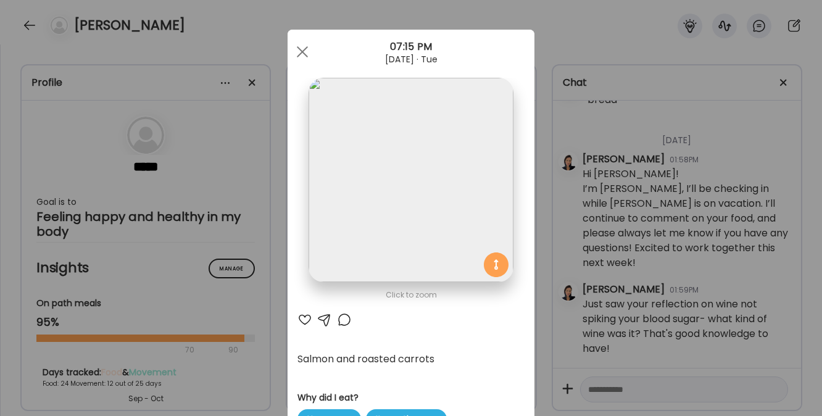
click at [298, 320] on div at bounding box center [305, 319] width 15 height 15
click at [298, 50] on div at bounding box center [302, 52] width 25 height 25
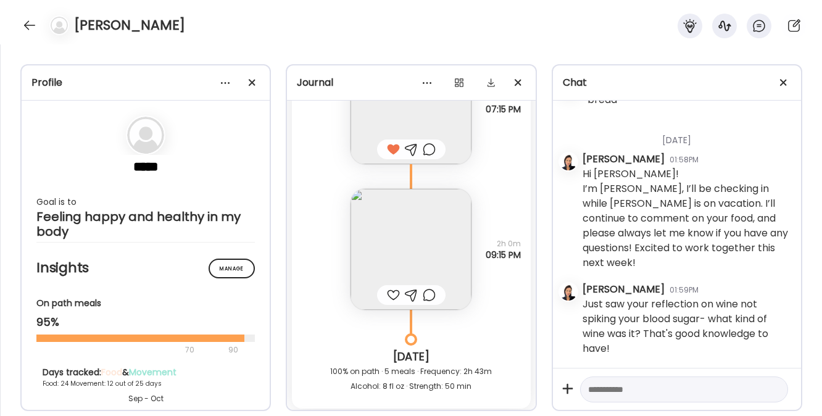
scroll to position [33088, 0]
click at [386, 261] on img at bounding box center [411, 248] width 121 height 121
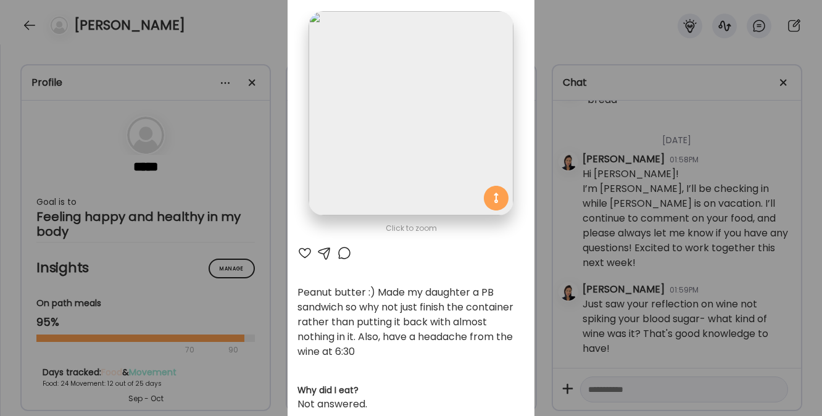
scroll to position [0, 0]
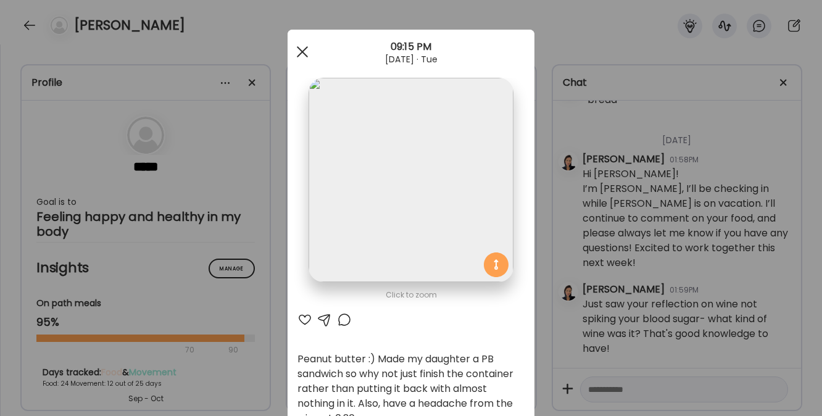
click at [298, 51] on span at bounding box center [302, 51] width 11 height 11
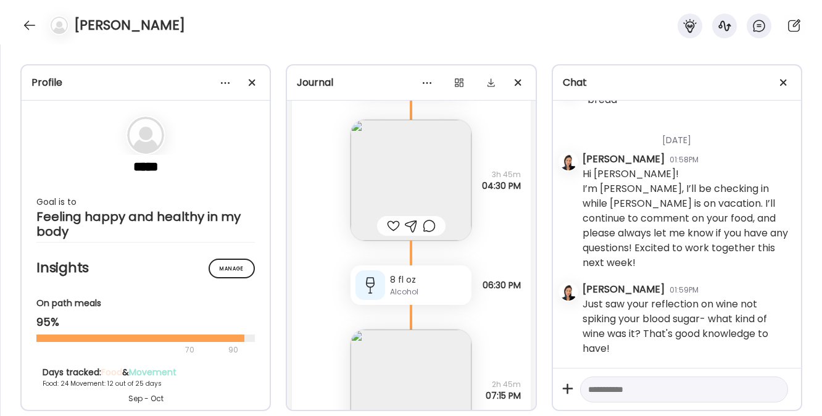
scroll to position [32799, 0]
click at [395, 211] on img at bounding box center [411, 180] width 121 height 121
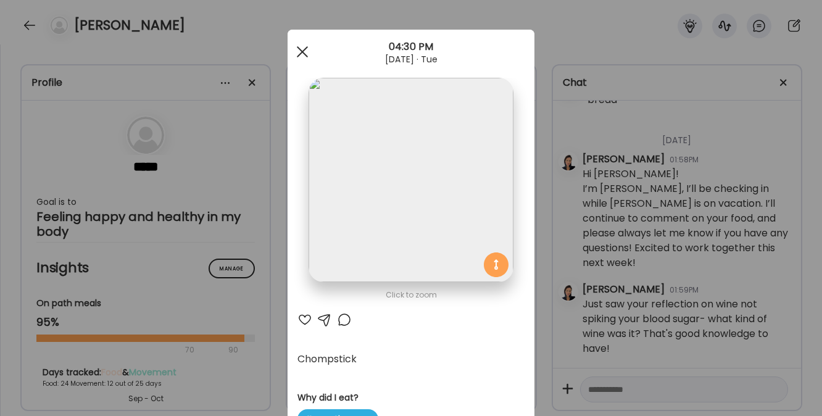
click at [298, 49] on div at bounding box center [302, 52] width 25 height 25
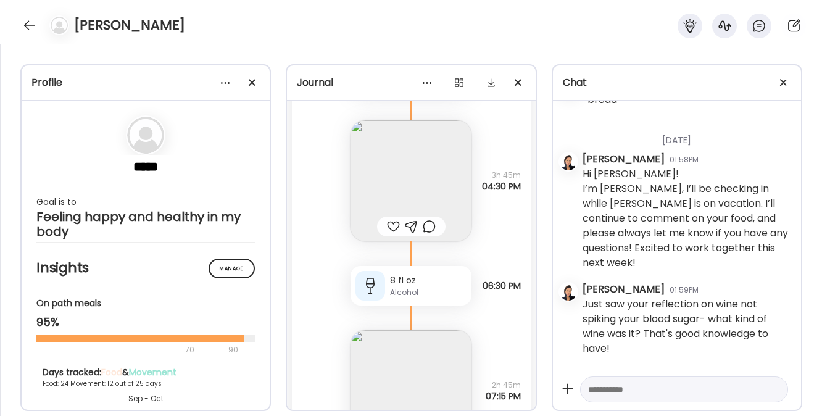
click at [600, 393] on textarea at bounding box center [673, 389] width 170 height 15
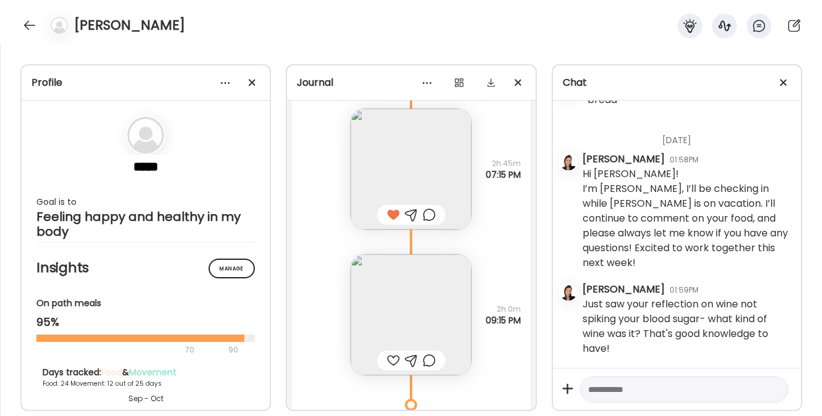
click at [408, 330] on img at bounding box center [411, 314] width 121 height 121
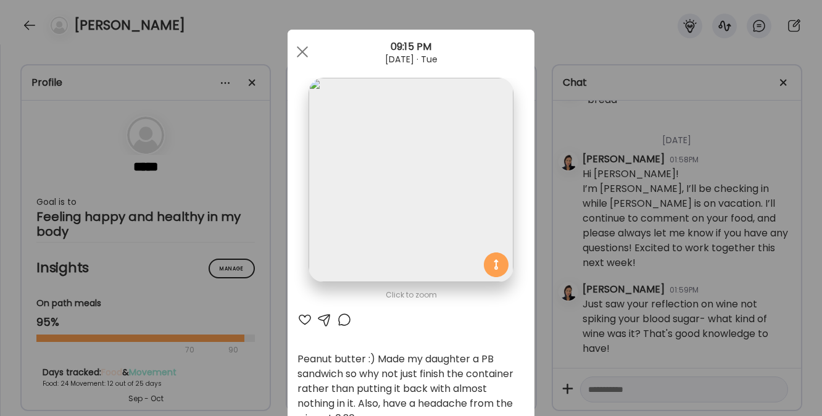
click at [319, 319] on div at bounding box center [324, 319] width 15 height 15
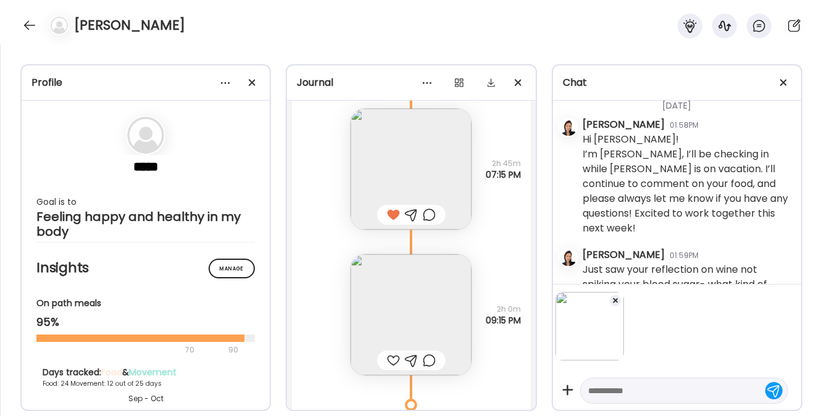
scroll to position [1646, 0]
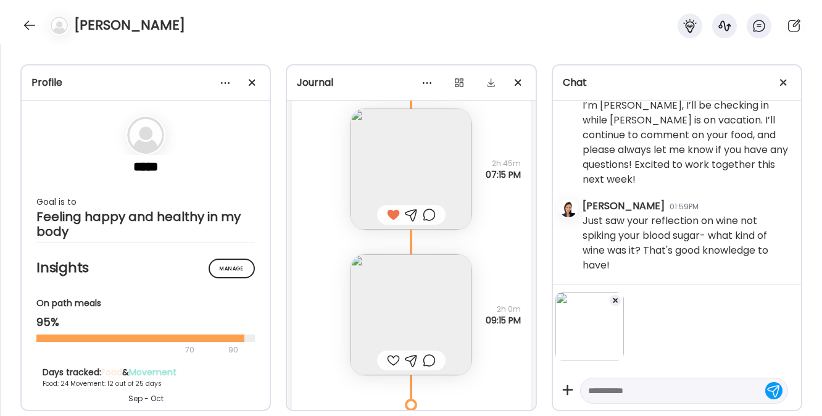
click at [630, 395] on textarea at bounding box center [673, 390] width 170 height 15
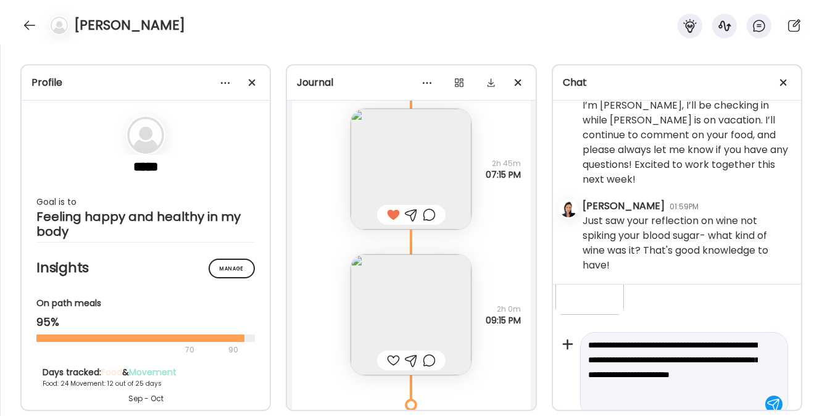
scroll to position [61, 0]
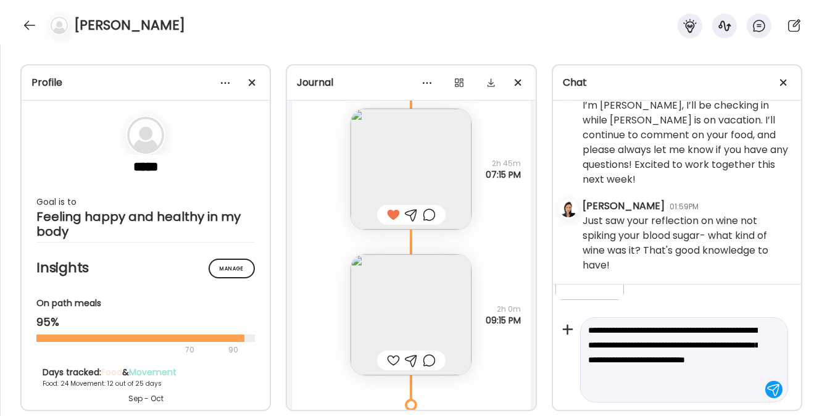
type textarea "**********"
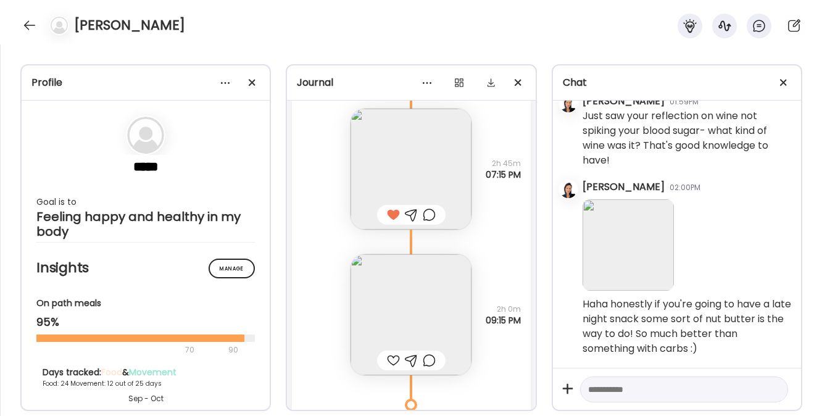
scroll to position [1756, 0]
click at [30, 22] on div at bounding box center [30, 25] width 20 height 20
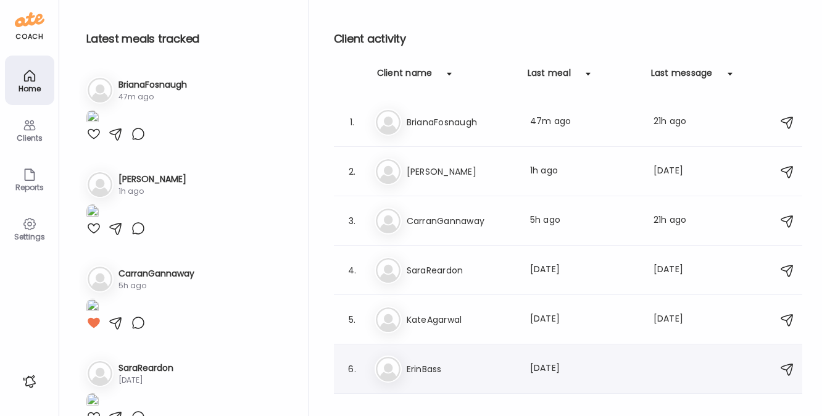
click at [441, 373] on h3 "ErinBass" at bounding box center [461, 369] width 109 height 15
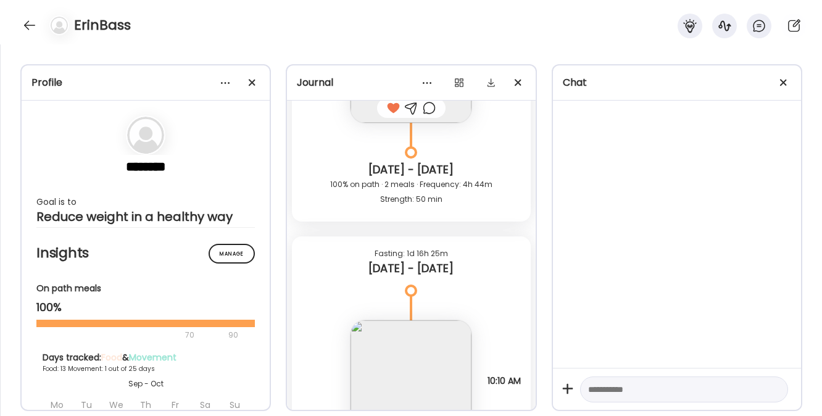
scroll to position [10165, 0]
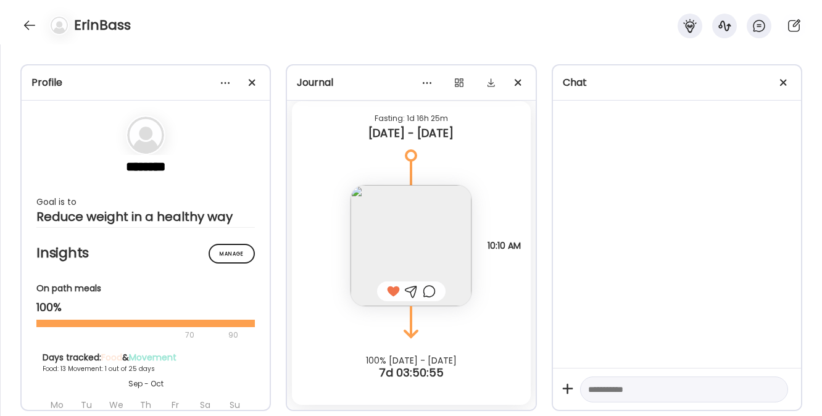
click at [386, 240] on img at bounding box center [411, 245] width 121 height 121
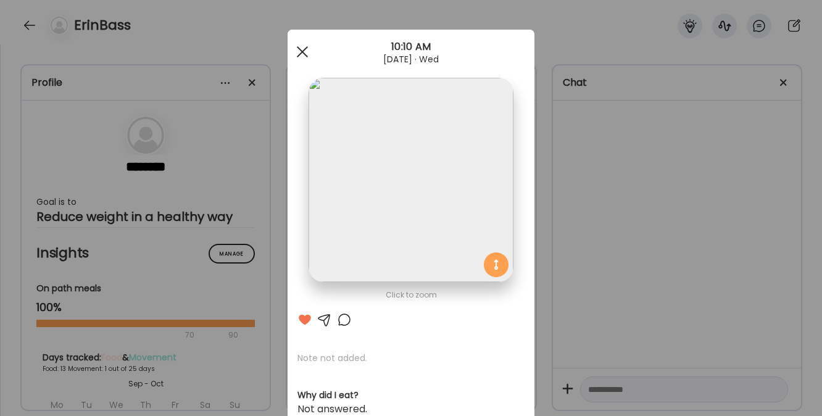
click at [297, 51] on span at bounding box center [302, 51] width 11 height 11
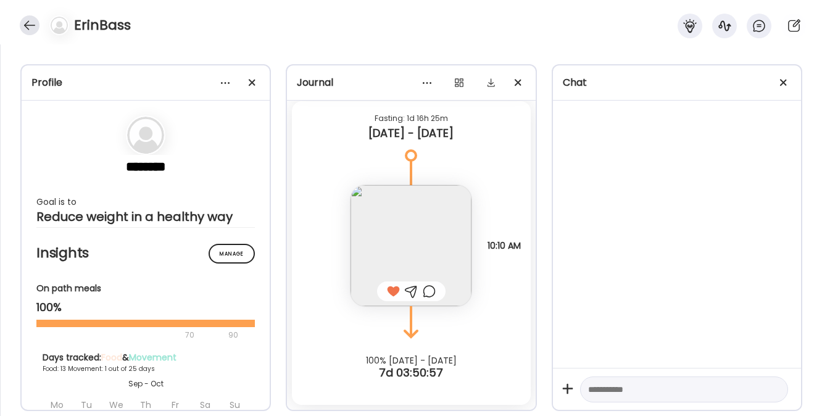
click at [30, 27] on div at bounding box center [30, 25] width 20 height 20
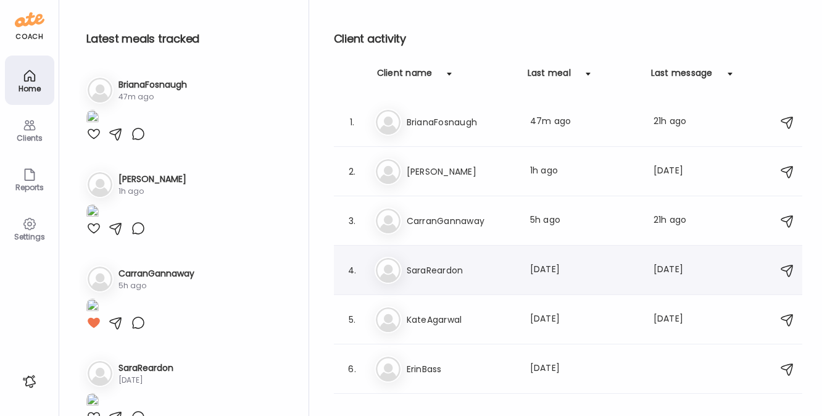
click at [439, 274] on h3 "SaraReardon" at bounding box center [461, 270] width 109 height 15
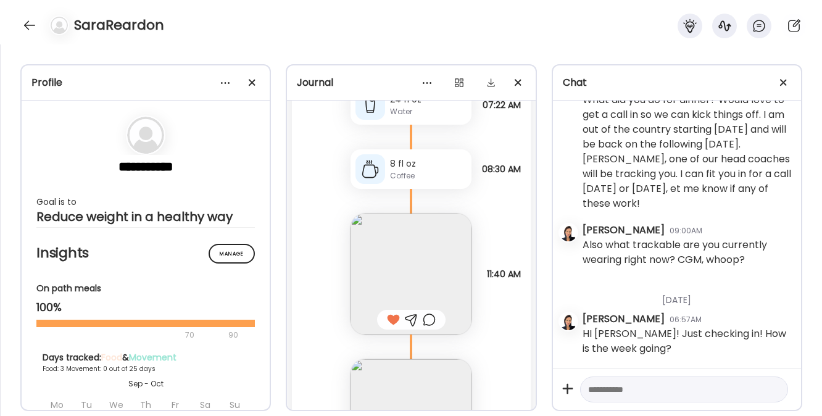
scroll to position [5414, 0]
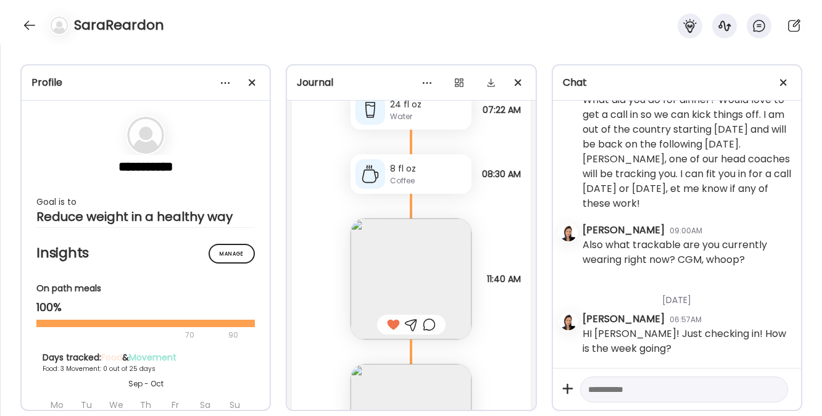
click at [405, 261] on img at bounding box center [411, 279] width 121 height 121
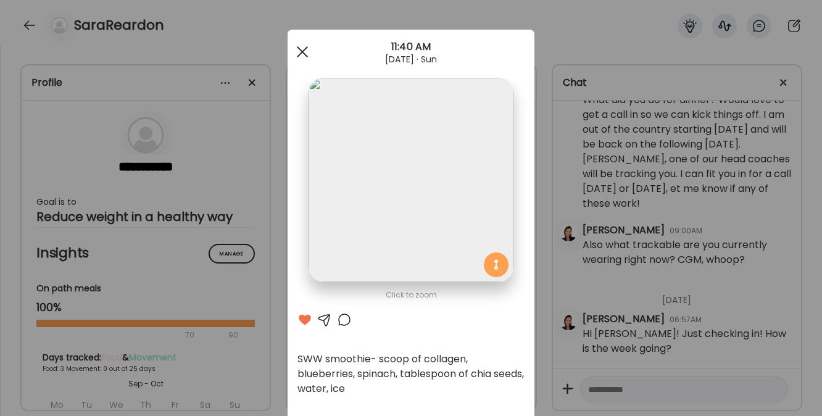
click at [296, 46] on div at bounding box center [302, 52] width 25 height 25
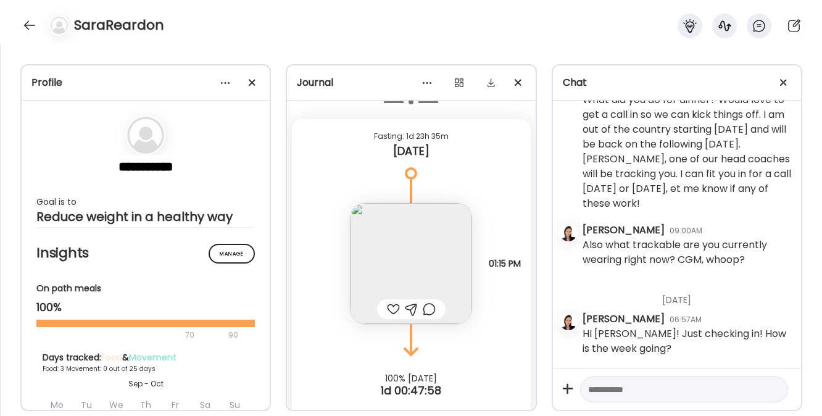
scroll to position [6004, 0]
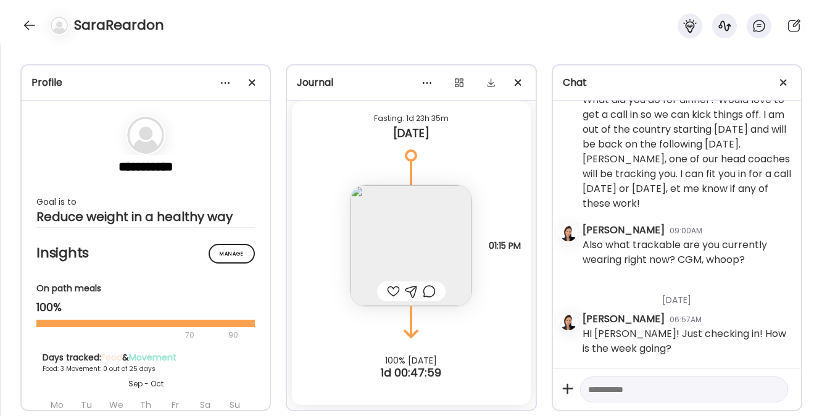
click at [384, 240] on img at bounding box center [411, 245] width 121 height 121
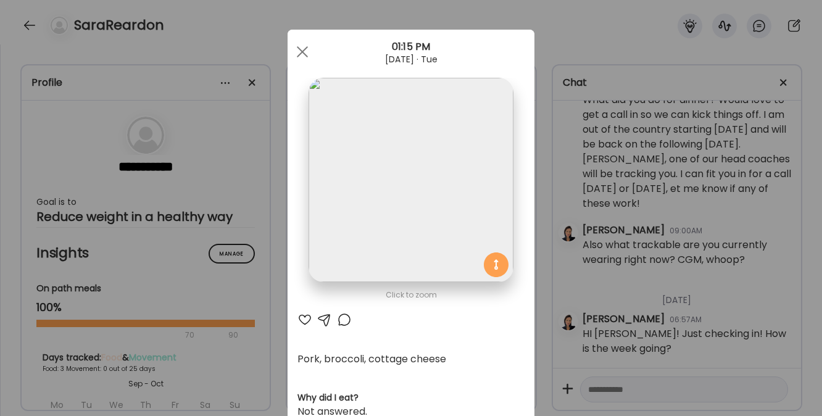
click at [301, 319] on div at bounding box center [305, 319] width 15 height 15
click at [299, 57] on div at bounding box center [302, 52] width 25 height 25
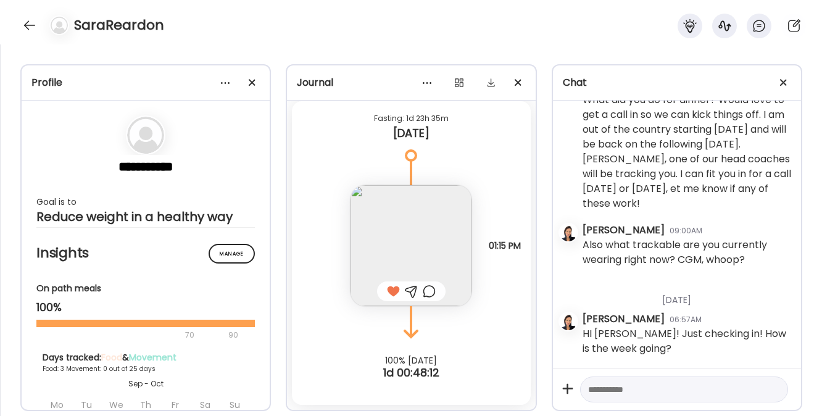
click at [618, 385] on textarea at bounding box center [673, 389] width 170 height 15
paste textarea "**********"
type textarea "**********"
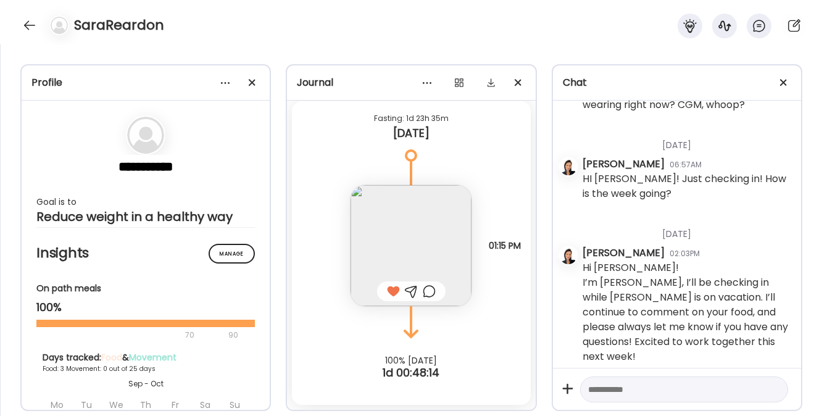
scroll to position [291, 0]
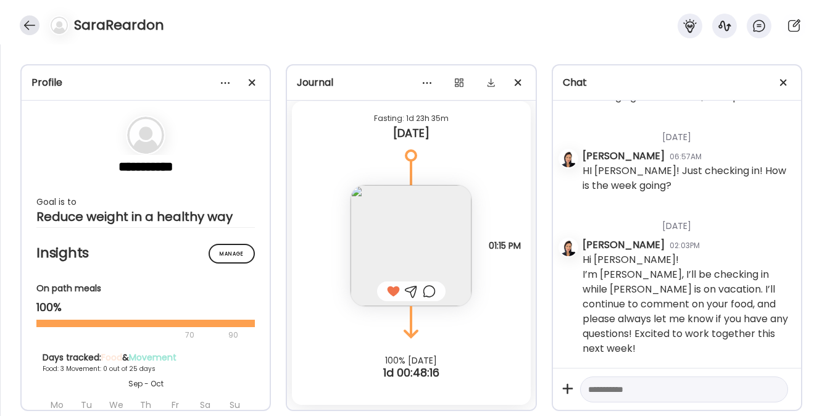
click at [23, 24] on div at bounding box center [30, 25] width 20 height 20
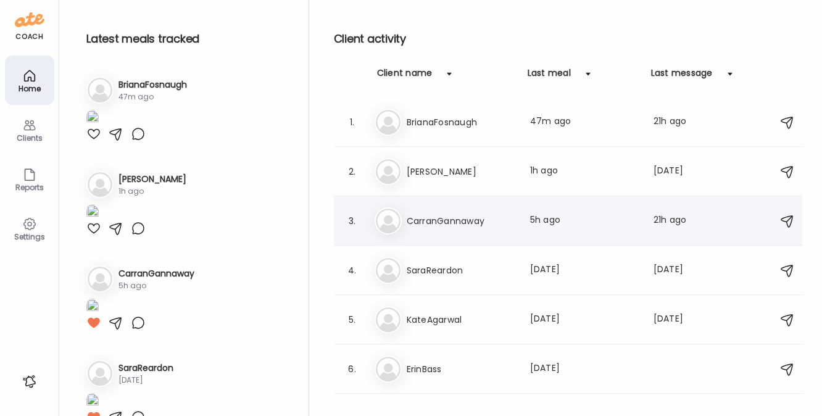
click at [425, 222] on h3 "CarranGannaway" at bounding box center [461, 221] width 109 height 15
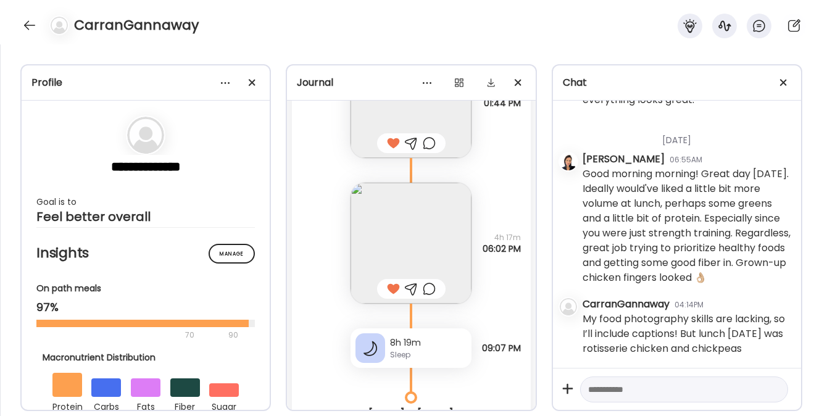
scroll to position [11248, 0]
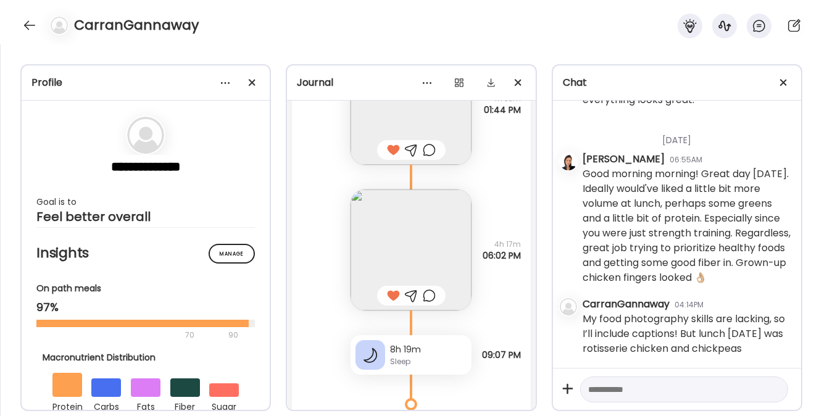
click at [409, 244] on img at bounding box center [411, 250] width 121 height 121
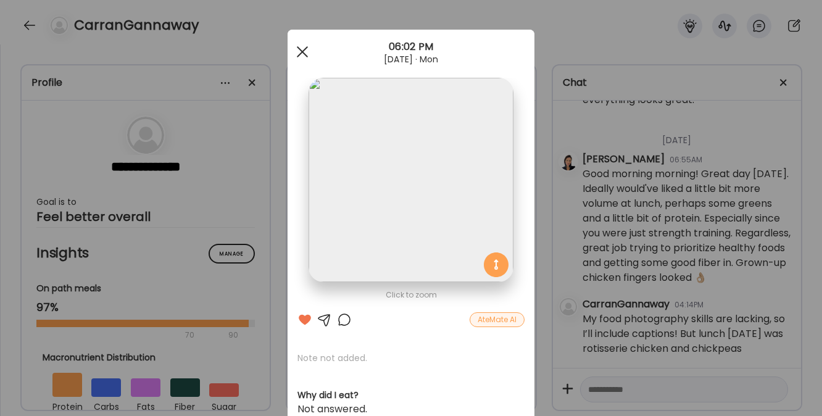
click at [299, 45] on div at bounding box center [302, 52] width 25 height 25
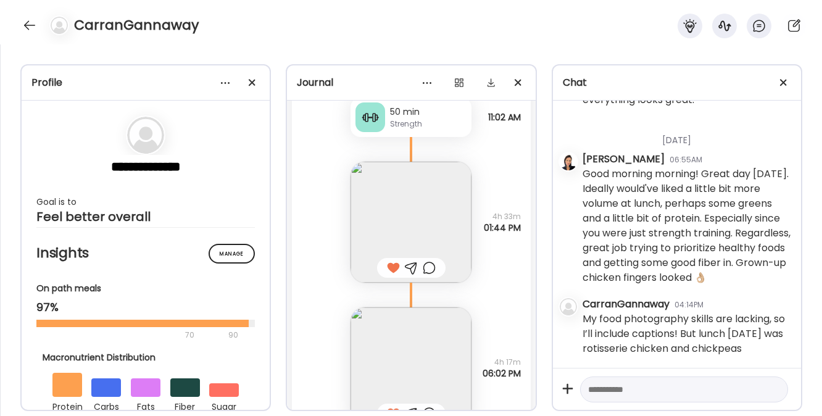
scroll to position [11129, 0]
click at [402, 210] on img at bounding box center [411, 222] width 121 height 121
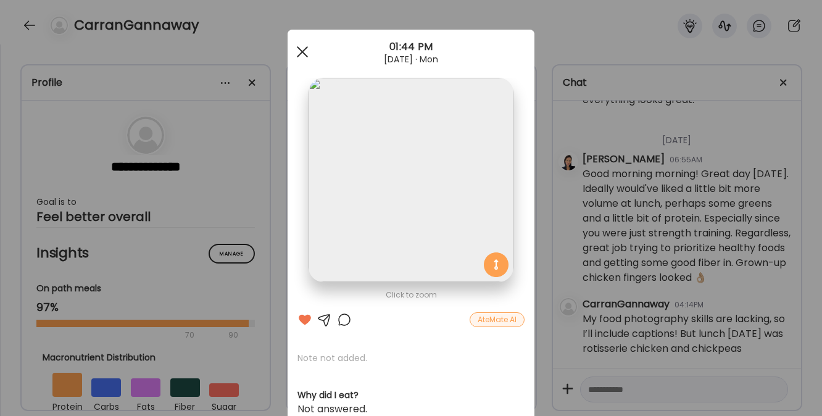
click at [295, 50] on div at bounding box center [302, 52] width 25 height 25
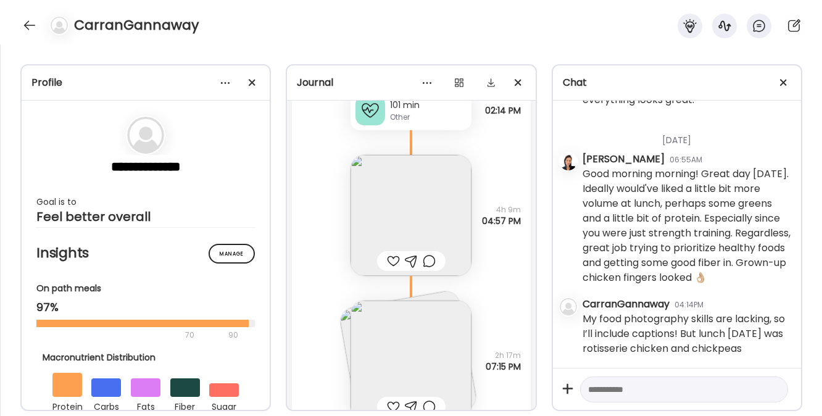
scroll to position [10118, 0]
click at [406, 213] on img at bounding box center [411, 216] width 121 height 121
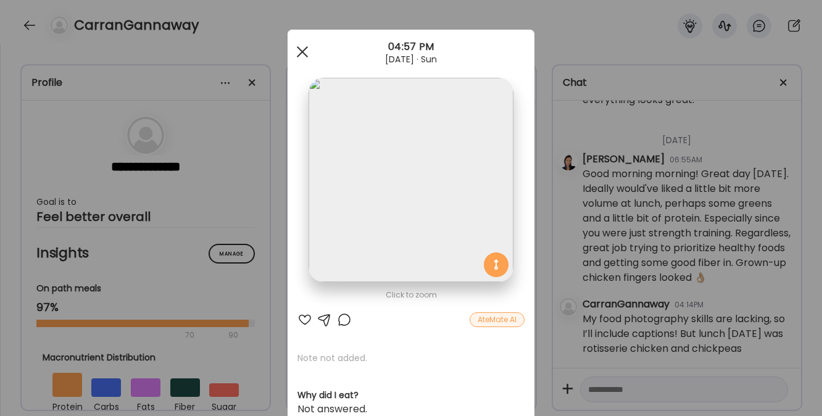
click at [298, 53] on div at bounding box center [302, 52] width 25 height 25
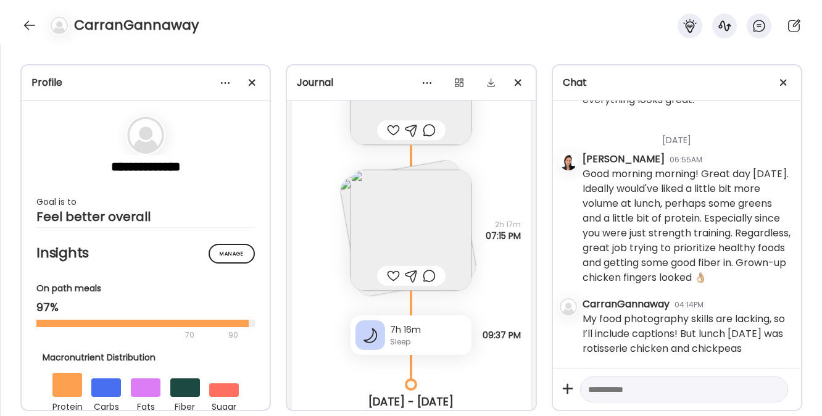
scroll to position [10252, 0]
click at [383, 193] on img at bounding box center [411, 228] width 121 height 121
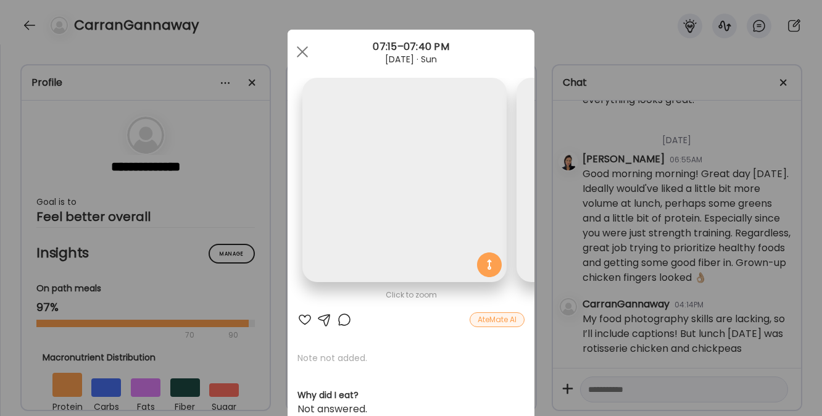
scroll to position [0, 201]
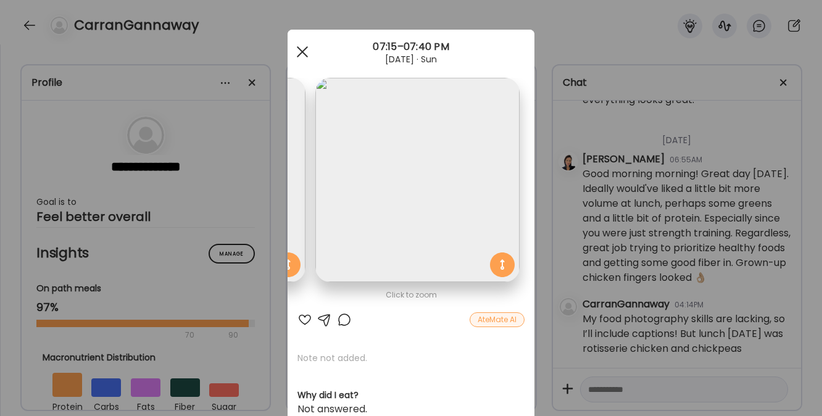
click at [303, 47] on div at bounding box center [302, 52] width 25 height 25
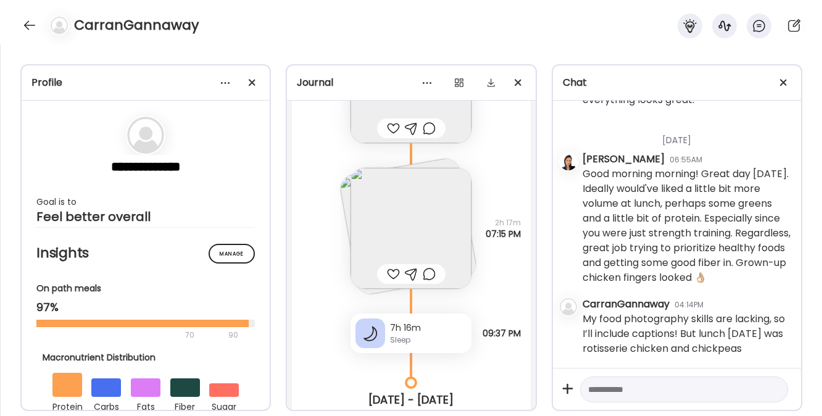
click at [627, 388] on textarea at bounding box center [673, 389] width 170 height 15
paste textarea "**********"
type textarea "**********"
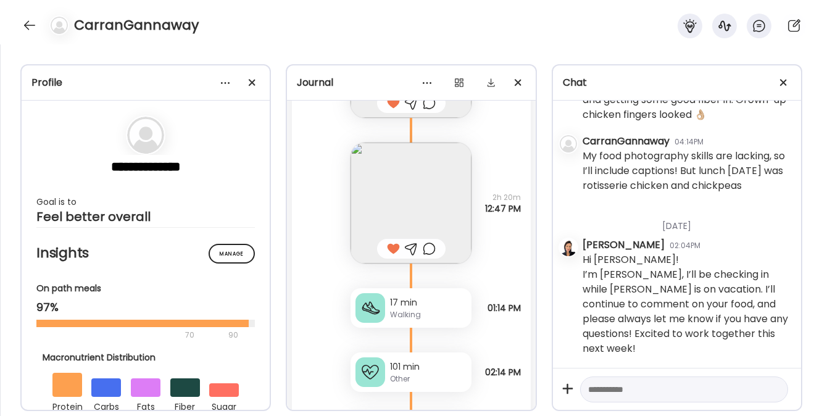
scroll to position [9792, 0]
click at [413, 197] on img at bounding box center [411, 203] width 121 height 121
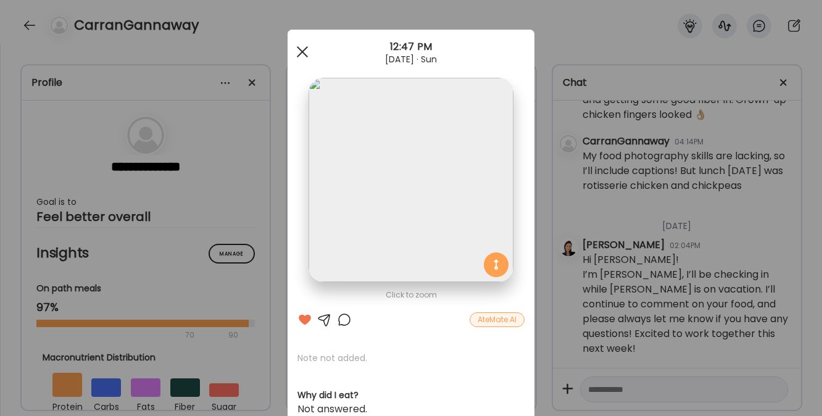
click at [298, 49] on div at bounding box center [302, 52] width 25 height 25
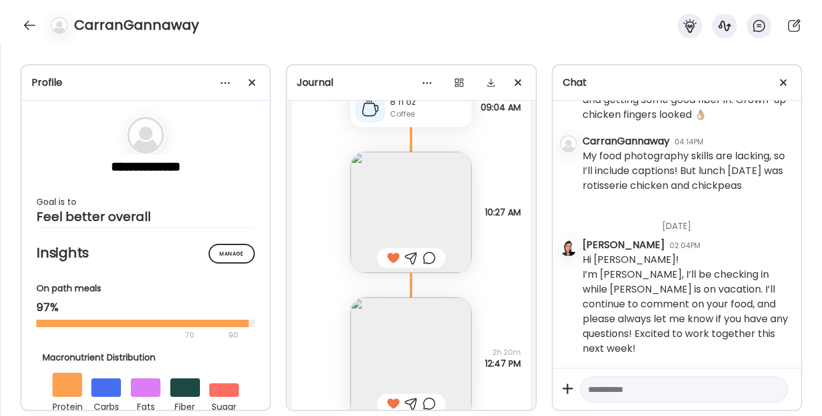
scroll to position [9634, 0]
click at [404, 209] on img at bounding box center [411, 216] width 121 height 121
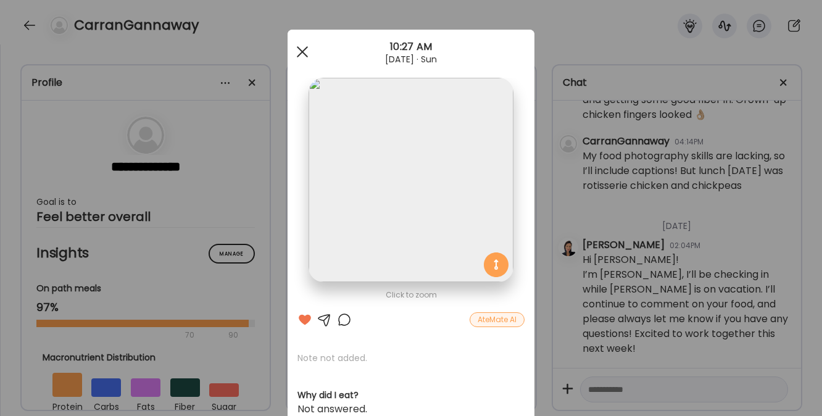
click at [298, 56] on div at bounding box center [302, 52] width 25 height 25
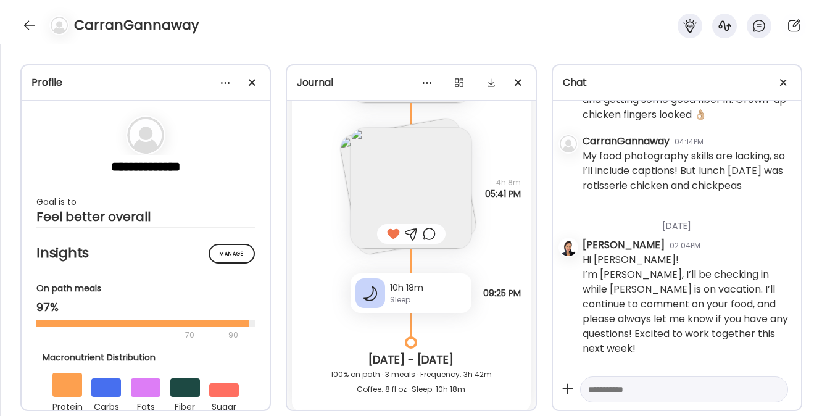
scroll to position [9182, 0]
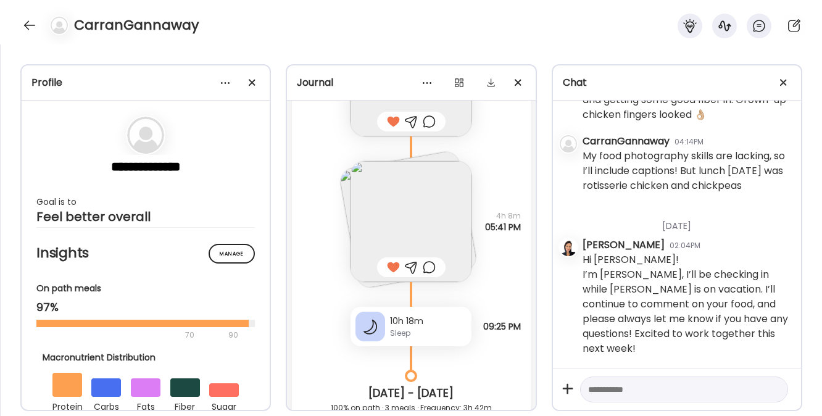
click at [393, 218] on img at bounding box center [411, 221] width 121 height 121
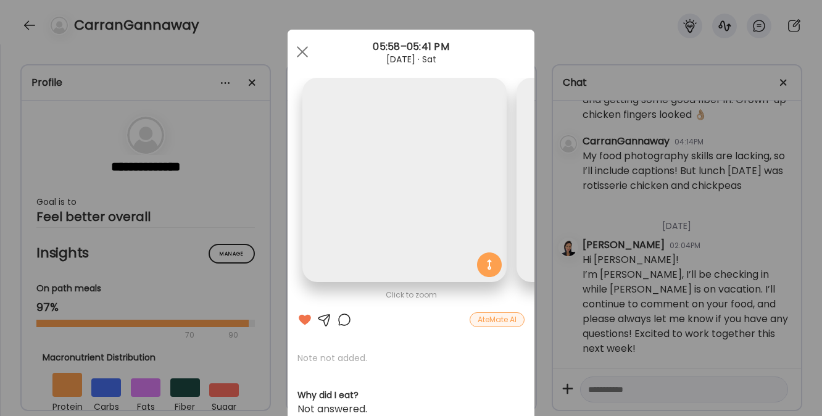
scroll to position [0, 201]
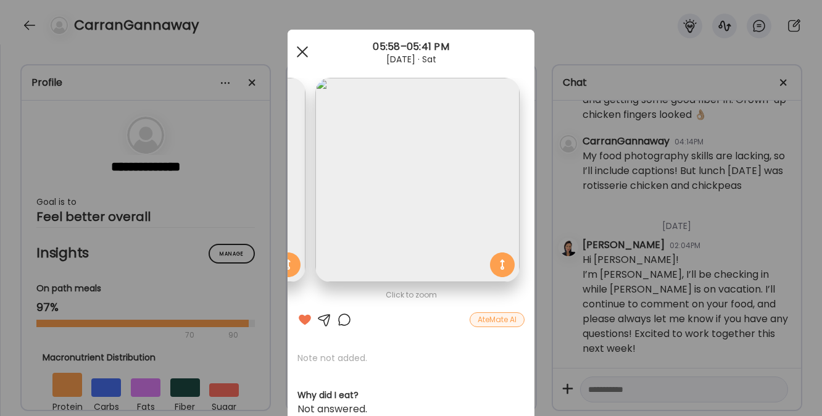
click at [301, 50] on div at bounding box center [302, 52] width 25 height 25
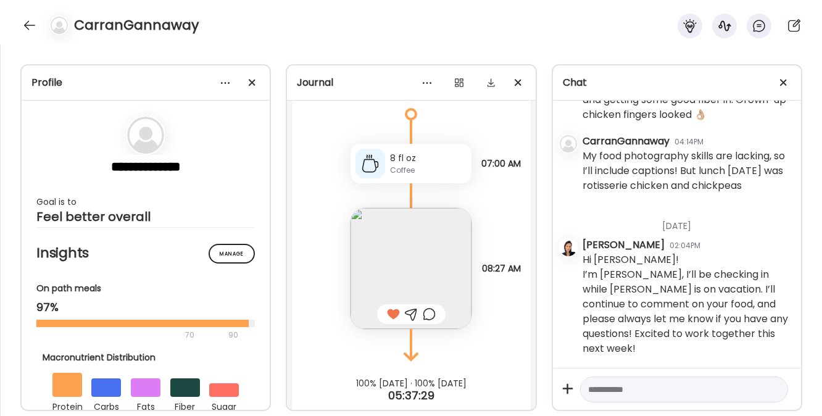
scroll to position [12783, 0]
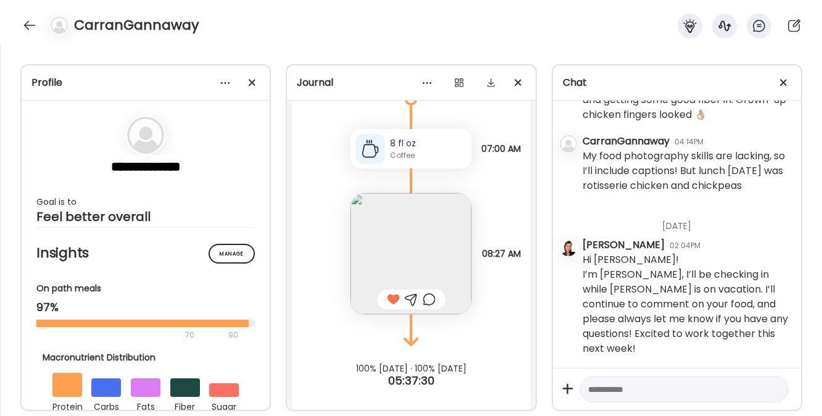
click at [398, 247] on img at bounding box center [411, 253] width 121 height 121
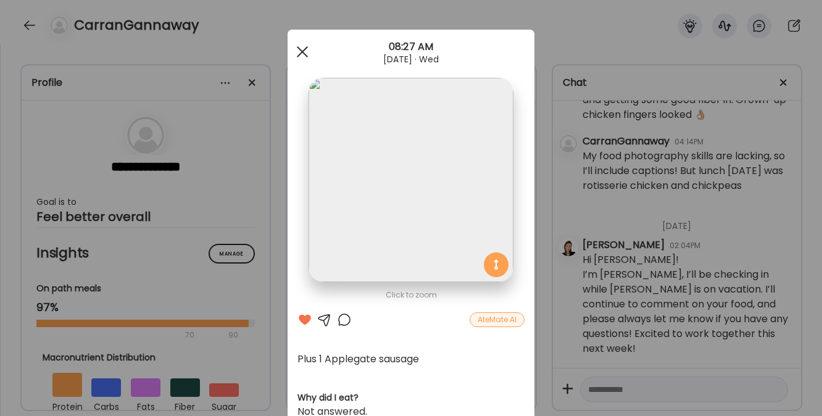
click at [301, 58] on div at bounding box center [302, 52] width 25 height 25
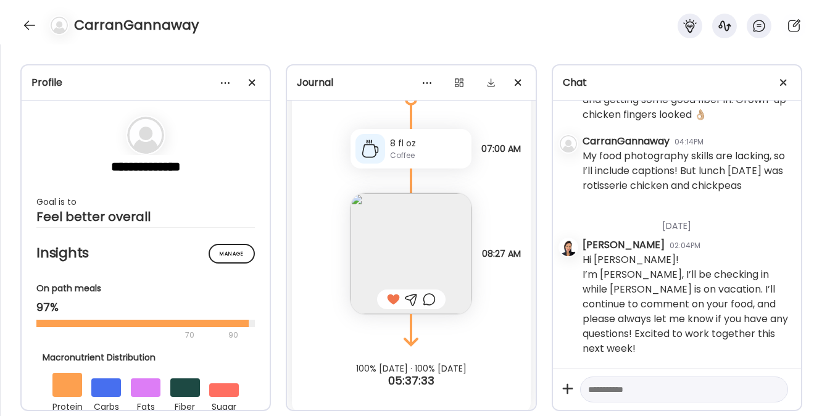
click at [621, 394] on textarea at bounding box center [673, 389] width 170 height 15
click at [25, 26] on div at bounding box center [30, 25] width 20 height 20
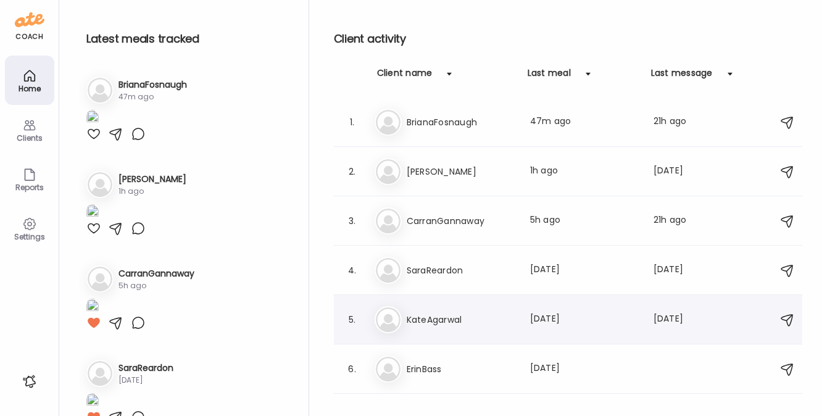
click at [451, 332] on div "Ka KateAgarwal Last meal: [DATE] Last message: [DATE] You: [URL][DOMAIN_NAME][P…" at bounding box center [570, 319] width 391 height 27
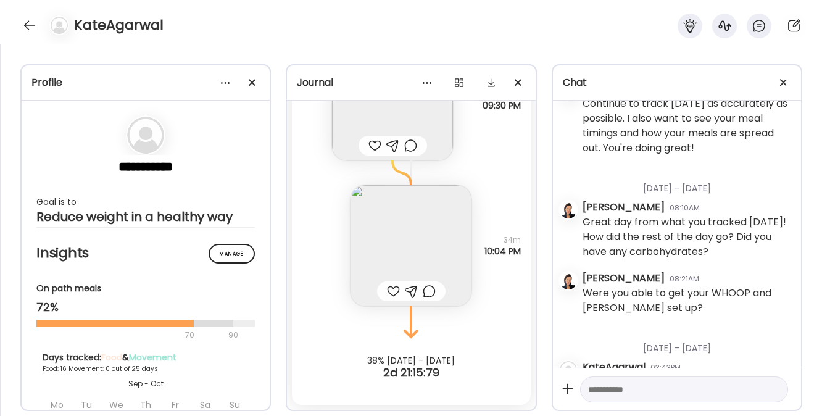
scroll to position [2204, 0]
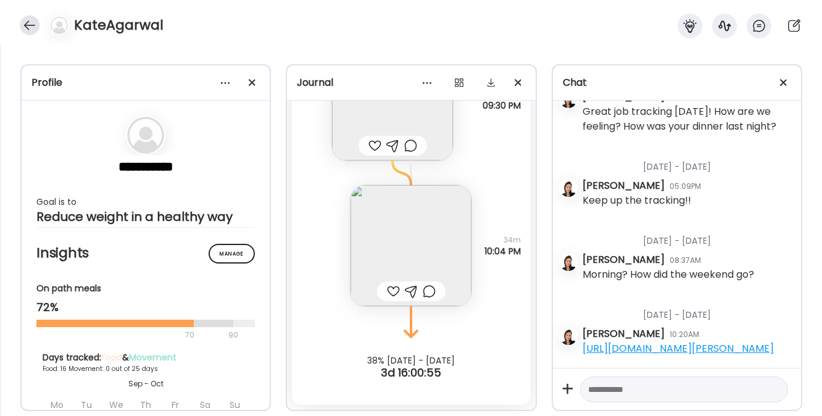
click at [26, 25] on div at bounding box center [30, 25] width 20 height 20
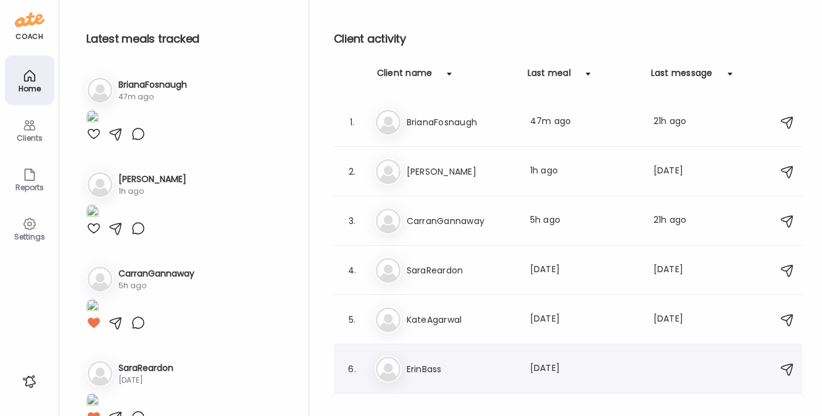
click at [427, 385] on div "6. Er ErinBass Last meal: [DATE]" at bounding box center [568, 369] width 469 height 49
click at [424, 372] on h3 "ErinBass" at bounding box center [461, 369] width 109 height 15
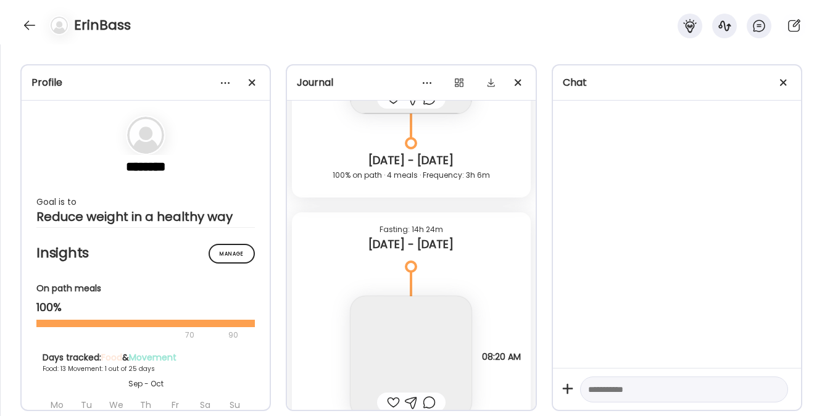
scroll to position [10165, 0]
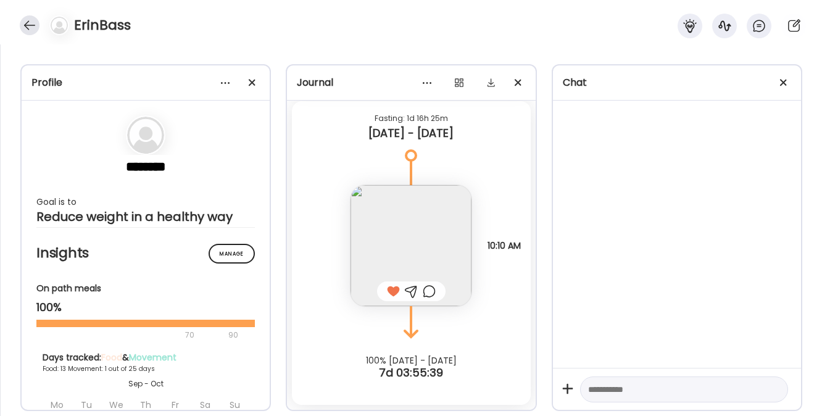
click at [27, 27] on div at bounding box center [30, 25] width 20 height 20
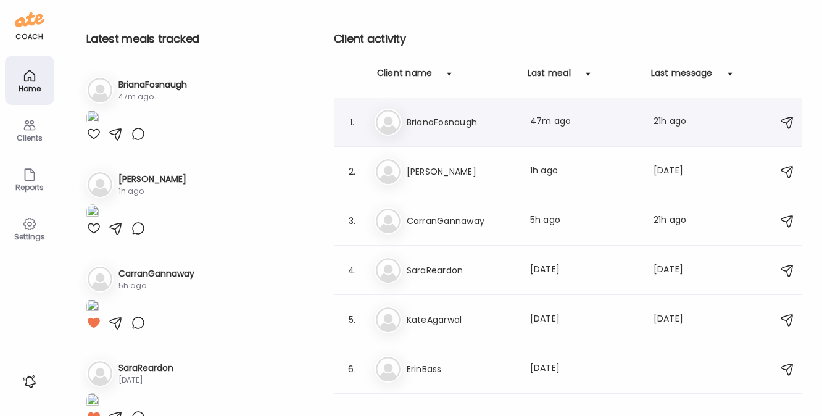
click at [431, 119] on h3 "BrianaFosnaugh" at bounding box center [461, 122] width 109 height 15
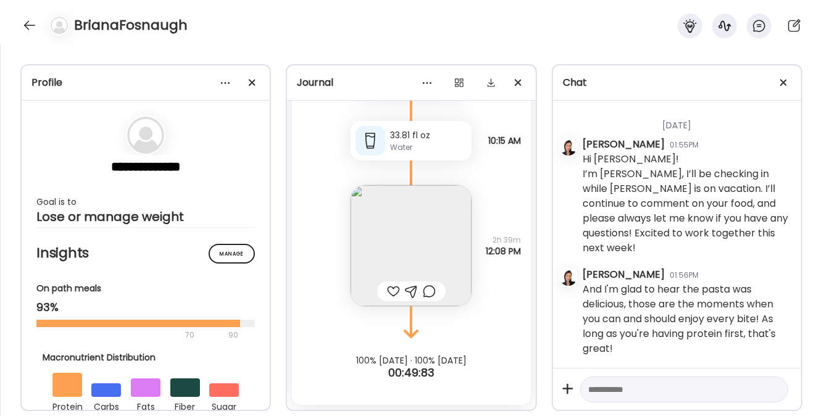
scroll to position [5326, 0]
click at [29, 24] on div at bounding box center [30, 25] width 20 height 20
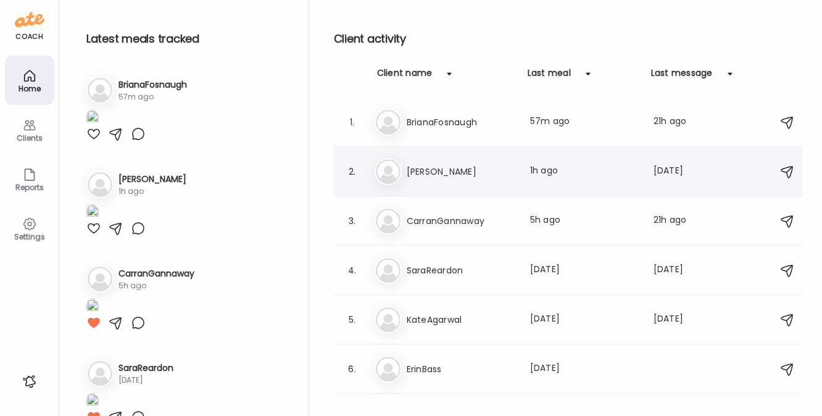
click at [421, 167] on h3 "[PERSON_NAME]" at bounding box center [461, 171] width 109 height 15
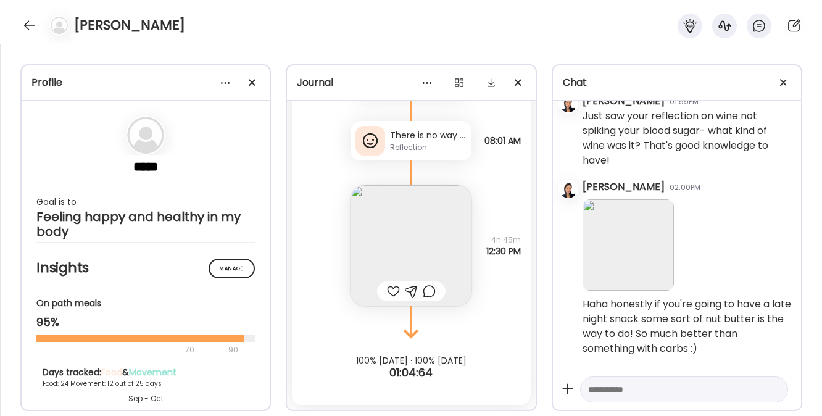
scroll to position [1756, 0]
click at [376, 140] on div at bounding box center [371, 141] width 30 height 30
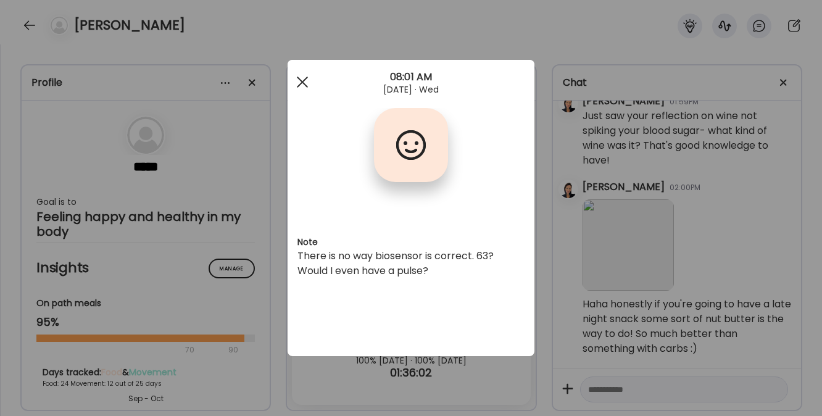
click at [304, 79] on span at bounding box center [302, 82] width 11 height 11
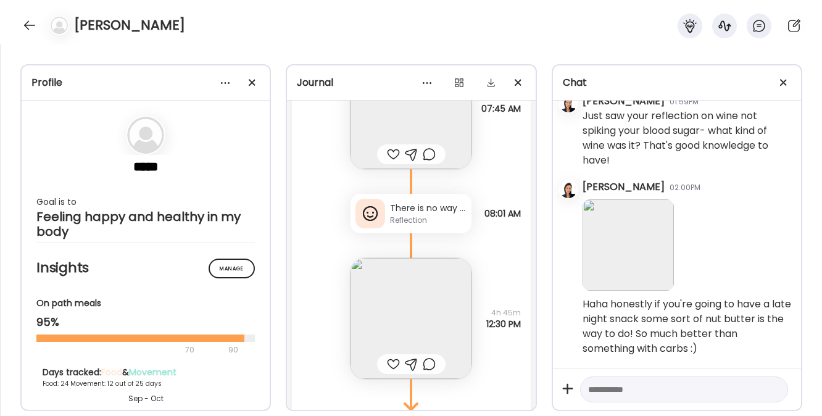
scroll to position [33591, 0]
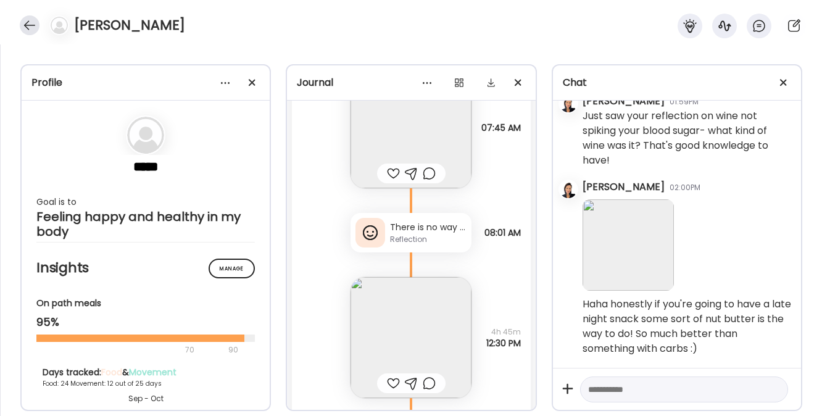
click at [30, 24] on div at bounding box center [30, 25] width 20 height 20
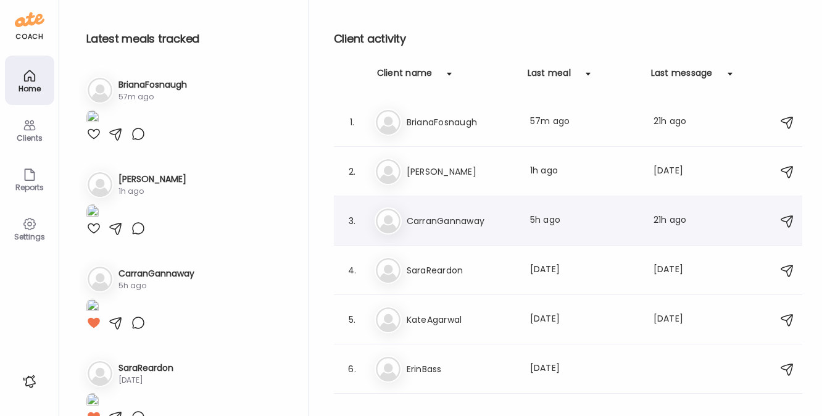
click at [430, 217] on h3 "CarranGannaway" at bounding box center [461, 221] width 109 height 15
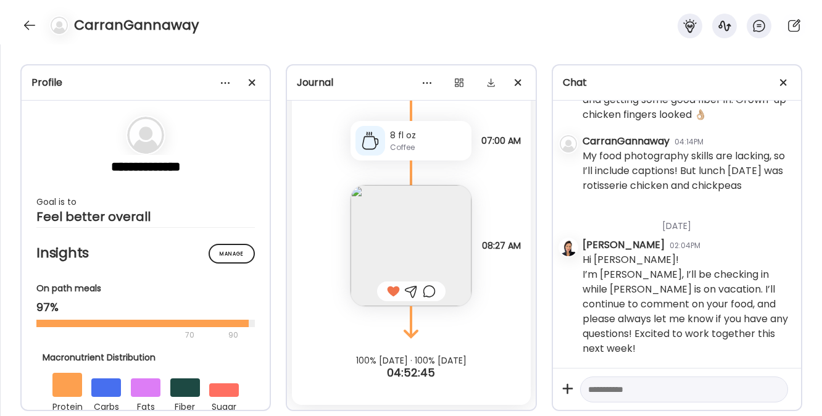
scroll to position [3862, 0]
drag, startPoint x: 206, startPoint y: 167, endPoint x: 80, endPoint y: 165, distance: 125.4
click at [80, 165] on section "**********" at bounding box center [145, 169] width 219 height 109
copy section
click at [26, 23] on div at bounding box center [30, 25] width 20 height 20
